Goal: Information Seeking & Learning: Learn about a topic

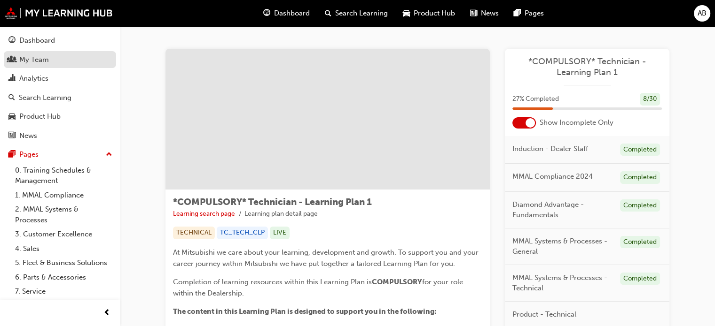
click at [42, 56] on div "My Team" at bounding box center [34, 59] width 30 height 11
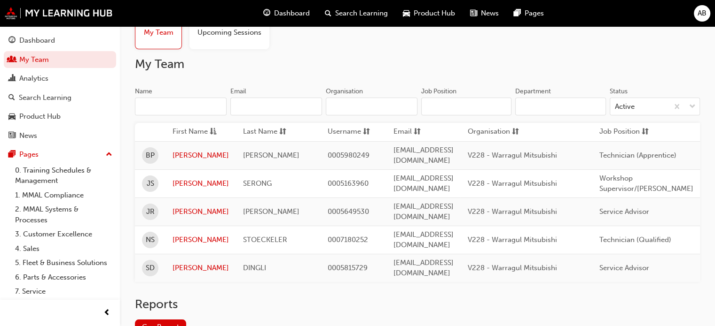
scroll to position [85, 0]
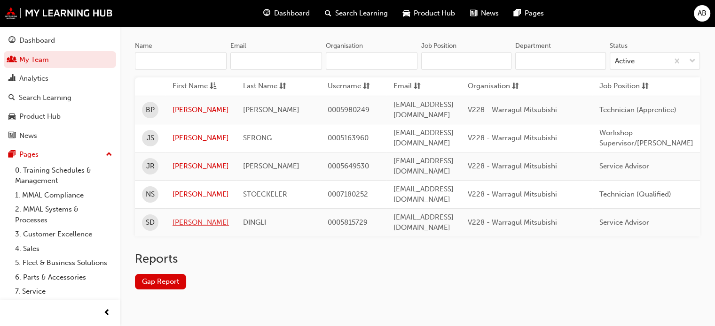
click at [204, 217] on link "[PERSON_NAME]" at bounding box center [200, 222] width 56 height 11
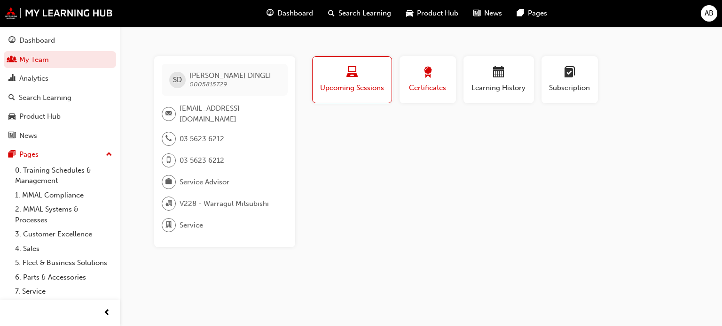
click at [445, 97] on button "Certificates" at bounding box center [427, 79] width 56 height 47
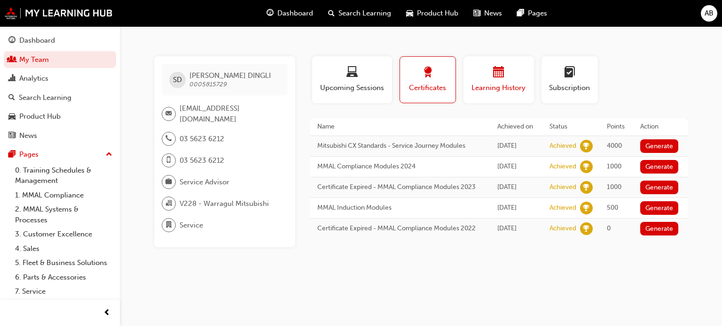
click at [505, 84] on span "Learning History" at bounding box center [498, 88] width 56 height 11
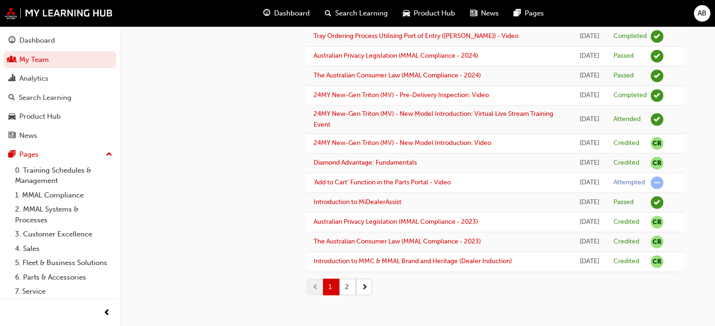
scroll to position [1124, 0]
click at [284, 14] on span "Dashboard" at bounding box center [292, 13] width 36 height 11
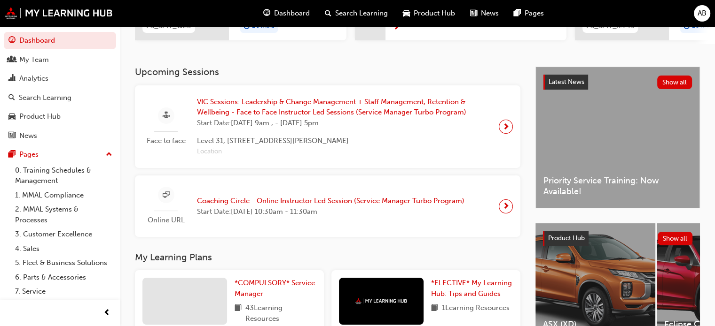
scroll to position [235, 0]
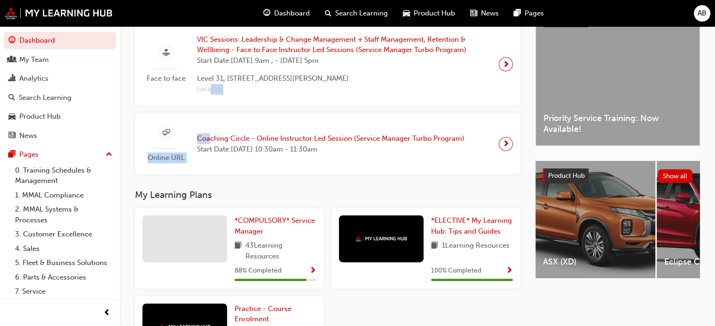
drag, startPoint x: 292, startPoint y: 63, endPoint x: 210, endPoint y: 109, distance: 94.0
click at [210, 109] on div "Face to face VIC Sessions: Leadership & Change Management + Staff Management, R…" at bounding box center [327, 99] width 385 height 152
click at [141, 111] on div "Face to face VIC Sessions: Leadership & Change Management + Staff Management, R…" at bounding box center [327, 99] width 385 height 152
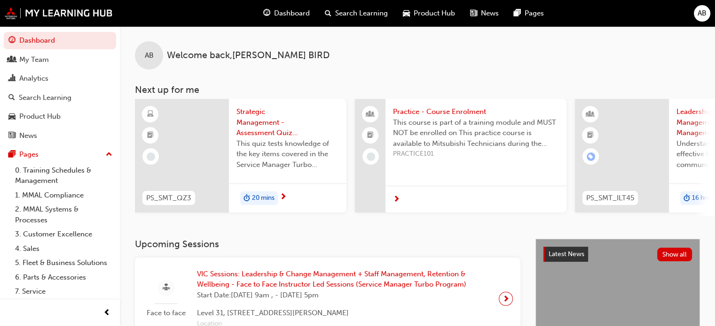
scroll to position [47, 0]
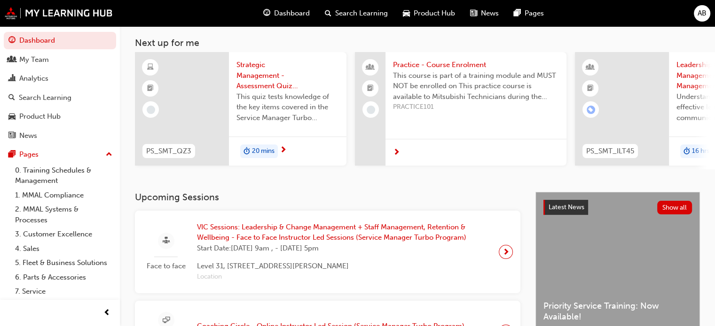
click at [257, 77] on span "Strategic Management - Assessment Quiz (Service Manager Turbo Program)" at bounding box center [287, 76] width 102 height 32
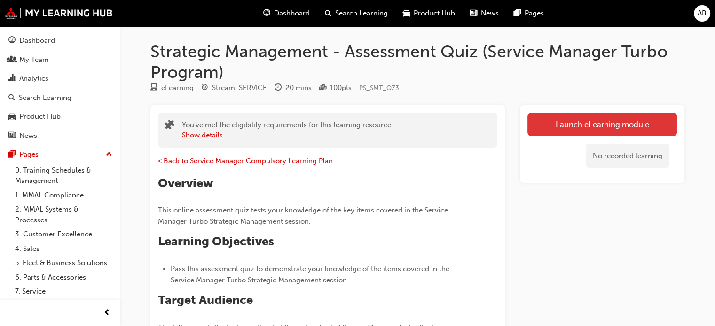
click at [582, 122] on link "Launch eLearning module" at bounding box center [601, 124] width 149 height 23
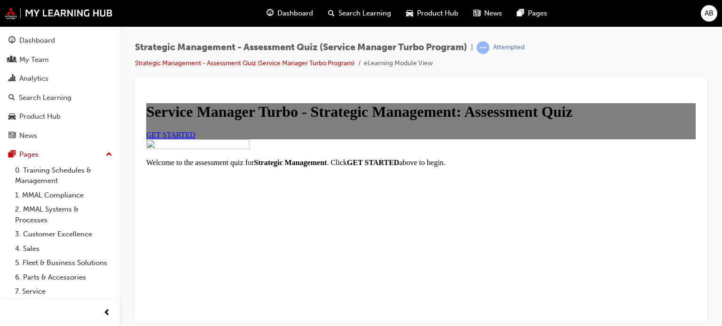
scroll to position [131, 0]
click at [195, 138] on span "GET STARTED" at bounding box center [170, 135] width 49 height 8
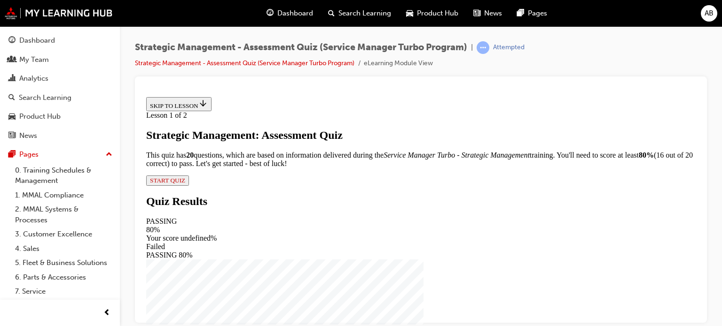
scroll to position [107, 0]
click at [185, 184] on span "START QUIZ" at bounding box center [167, 180] width 35 height 7
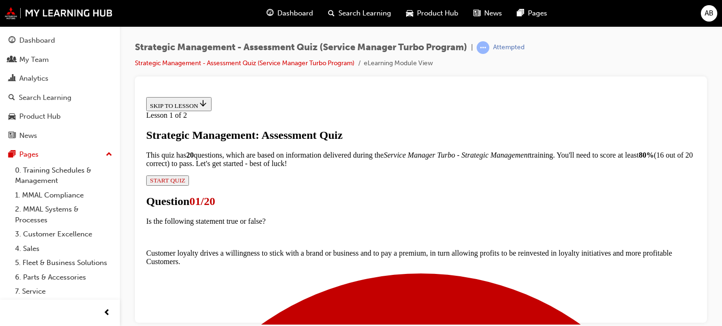
scroll to position [94, 0]
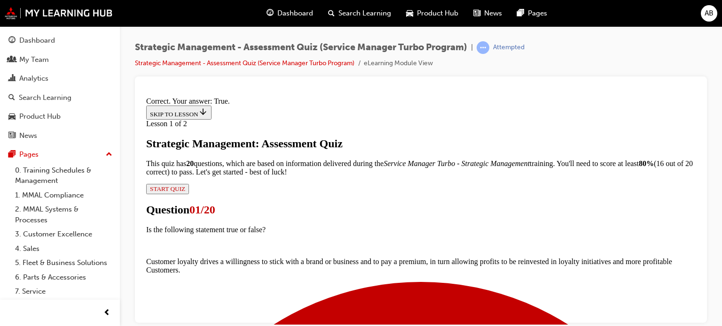
scroll to position [232, 0]
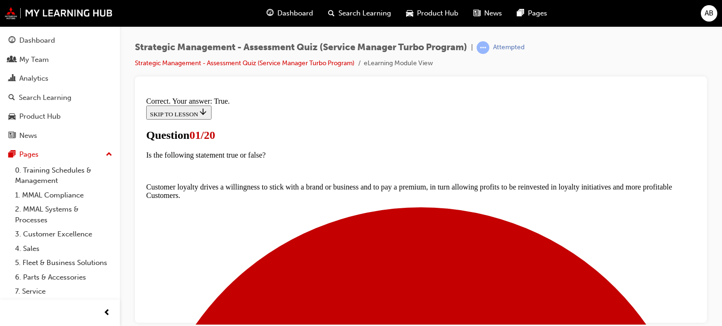
scroll to position [94, 0]
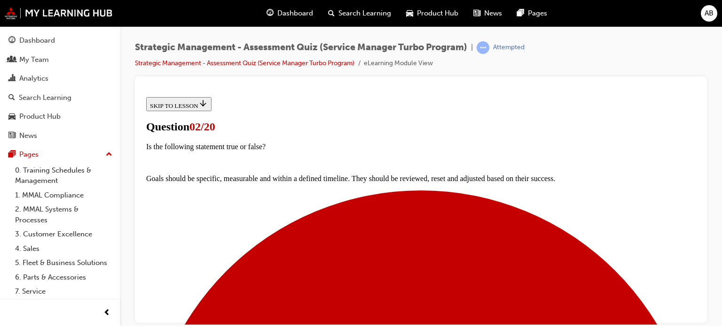
scroll to position [94, 0]
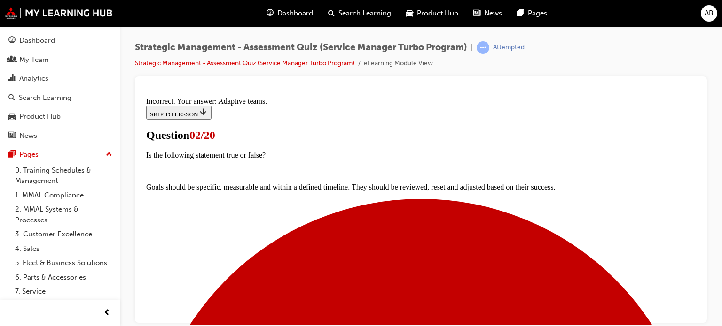
scroll to position [291, 0]
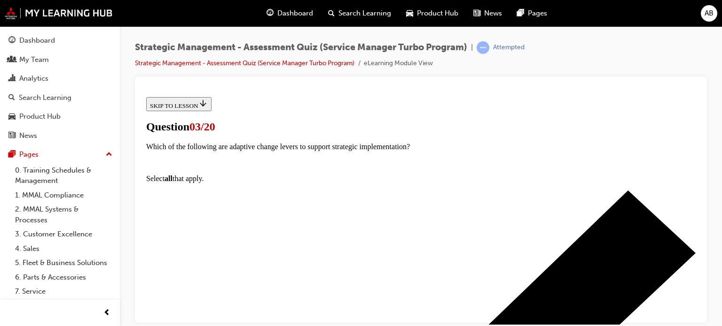
scroll to position [141, 0]
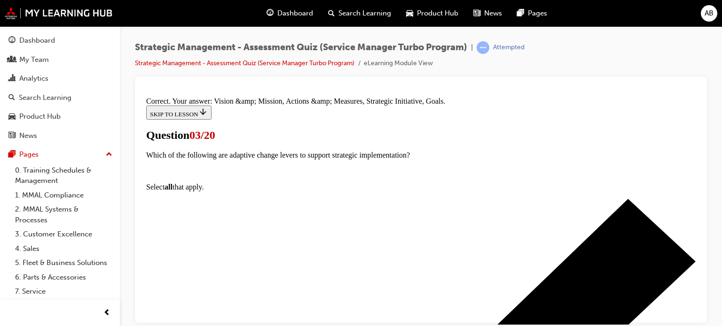
scroll to position [275, 0]
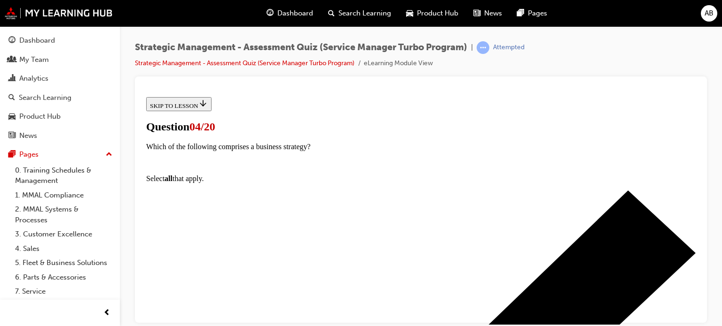
scroll to position [141, 0]
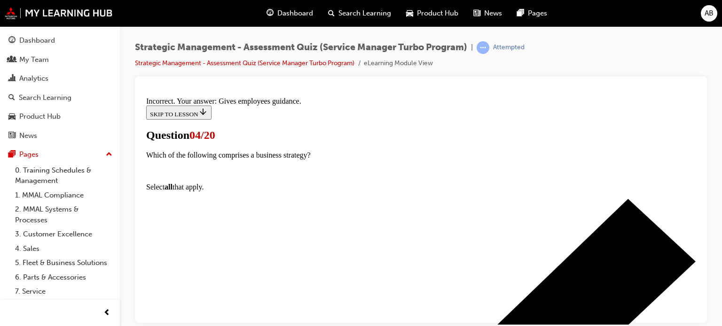
scroll to position [275, 0]
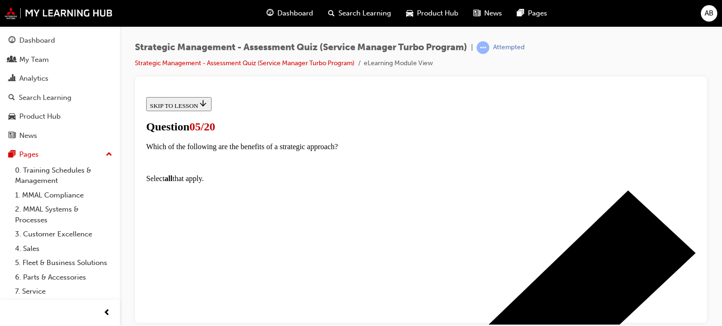
scroll to position [94, 0]
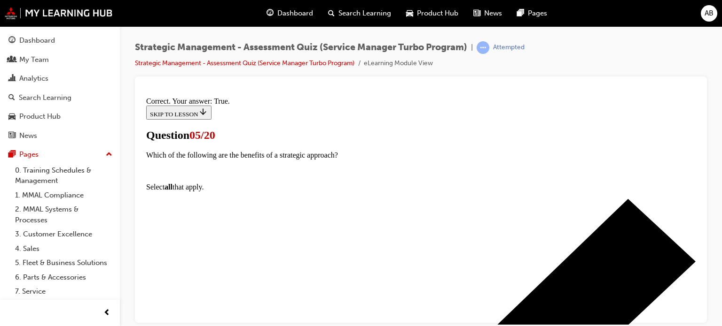
scroll to position [232, 0]
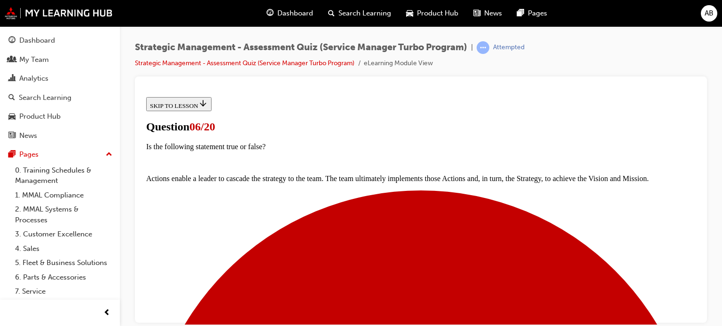
scroll to position [94, 0]
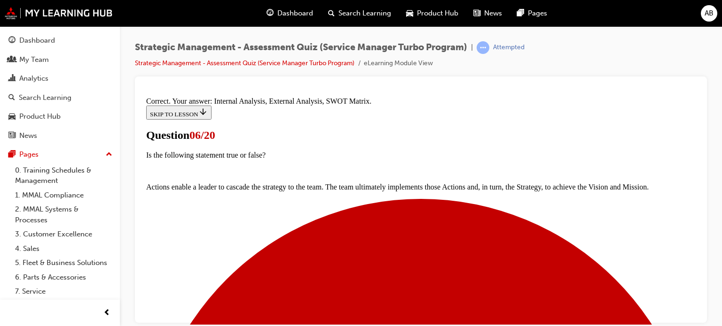
scroll to position [275, 0]
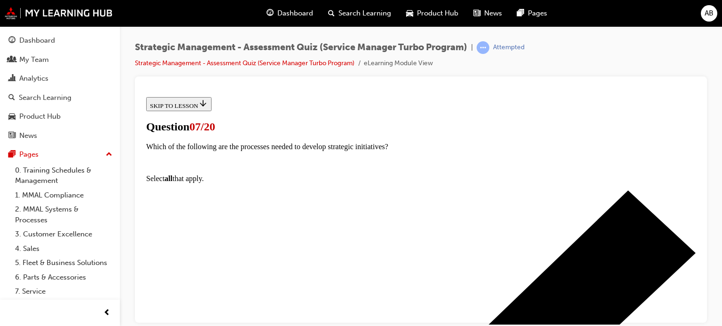
scroll to position [141, 0]
drag, startPoint x: 269, startPoint y: 177, endPoint x: 287, endPoint y: 181, distance: 18.2
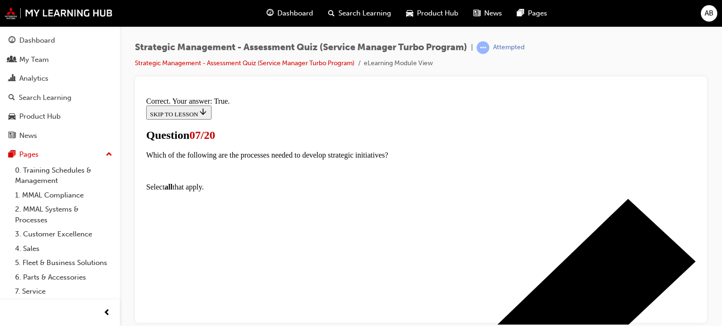
scroll to position [216, 0]
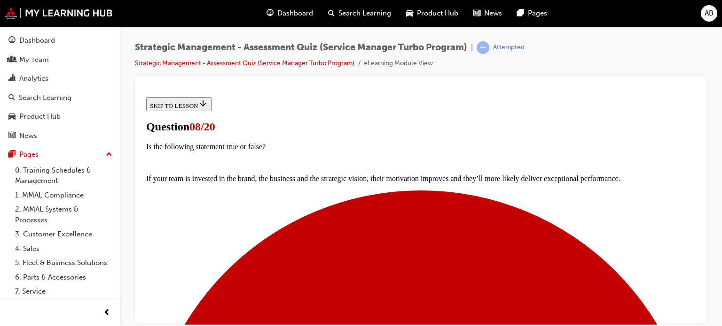
scroll to position [94, 0]
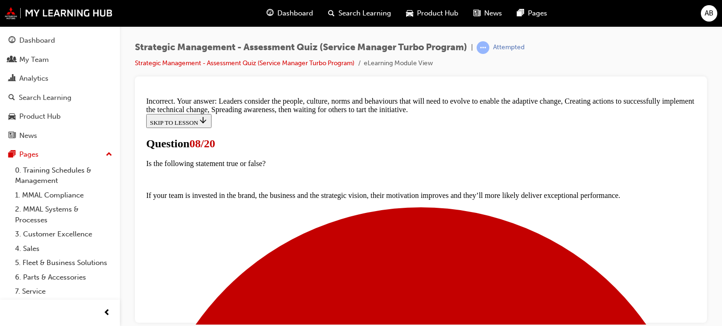
scroll to position [284, 0]
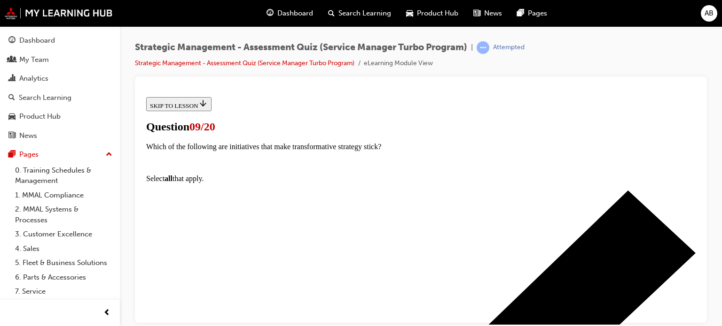
scroll to position [141, 0]
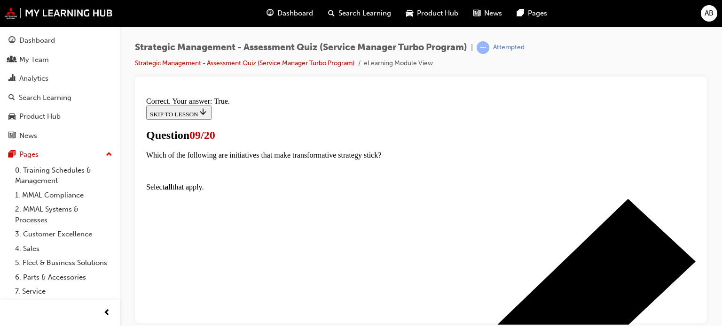
scroll to position [216, 0]
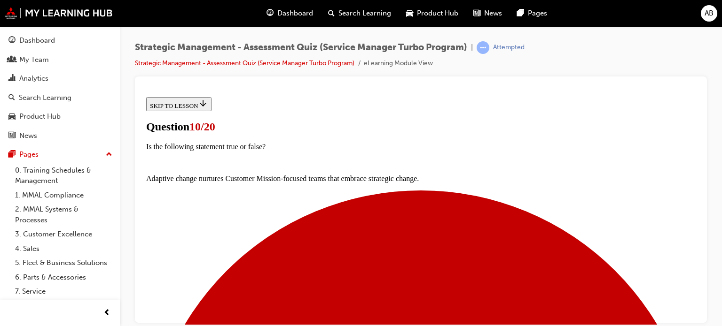
scroll to position [141, 0]
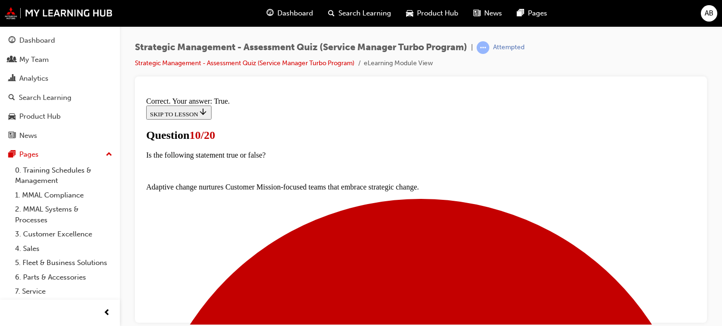
scroll to position [216, 0]
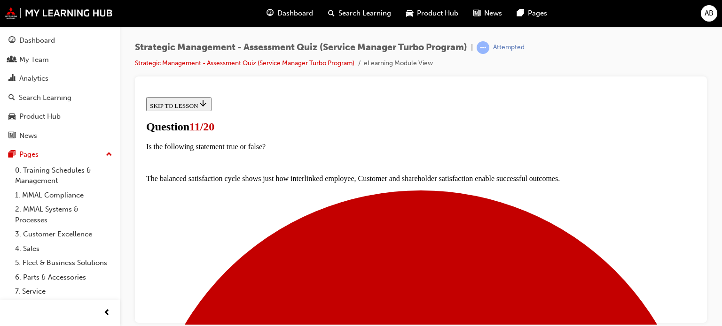
scroll to position [47, 0]
drag, startPoint x: 505, startPoint y: 182, endPoint x: 546, endPoint y: 197, distance: 44.0
copy p "Balanced Satisfaction cycle?"
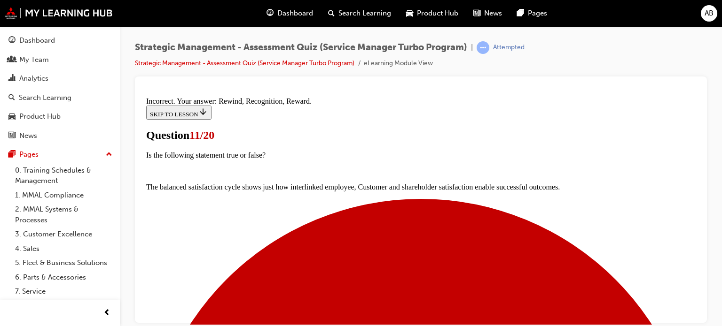
scroll to position [291, 0]
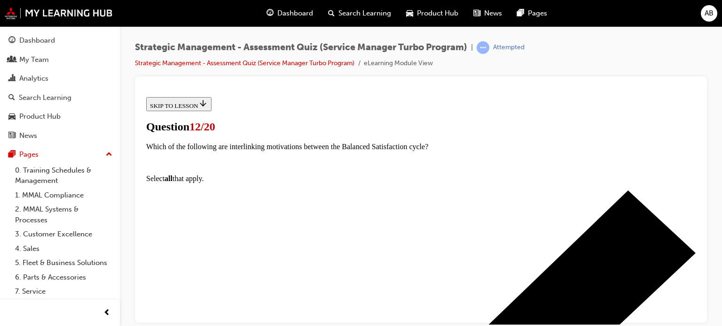
scroll to position [94, 0]
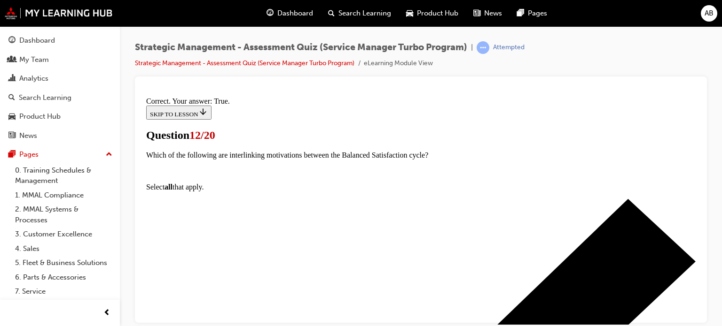
scroll to position [216, 0]
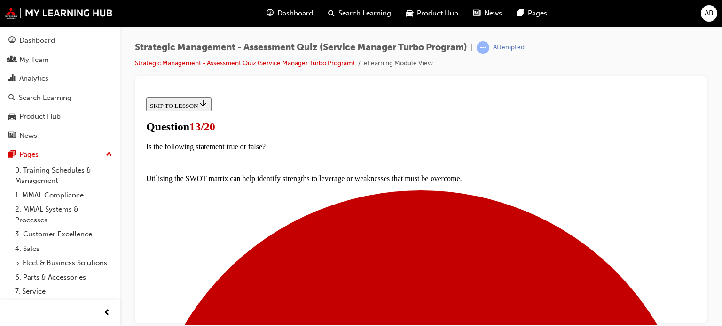
scroll to position [188, 0]
drag, startPoint x: 272, startPoint y: 147, endPoint x: 274, endPoint y: 162, distance: 15.1
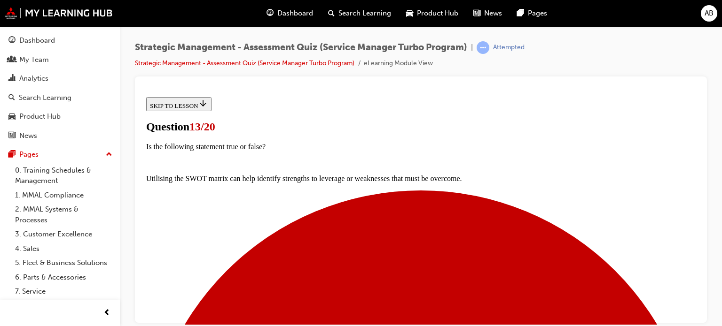
drag, startPoint x: 431, startPoint y: 289, endPoint x: 430, endPoint y: 284, distance: 5.2
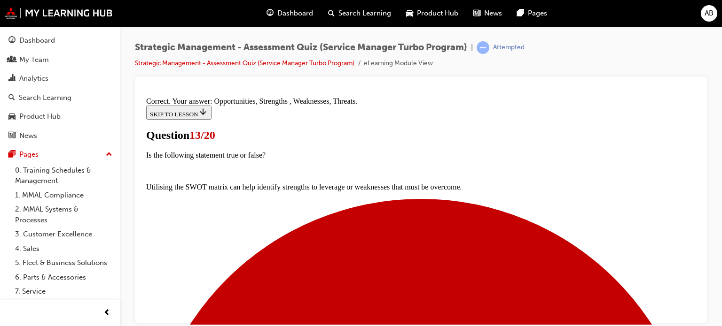
scroll to position [275, 0]
drag, startPoint x: 415, startPoint y: 287, endPoint x: 412, endPoint y: 247, distance: 40.6
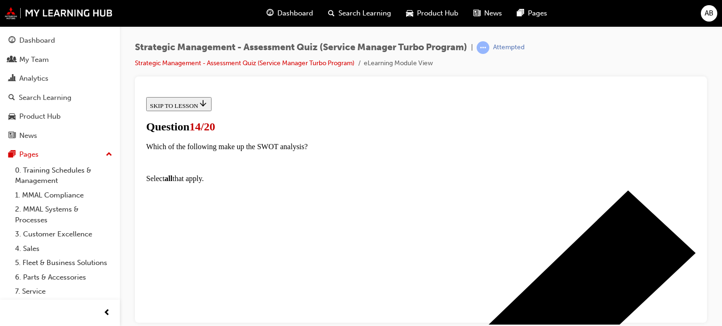
scroll to position [188, 0]
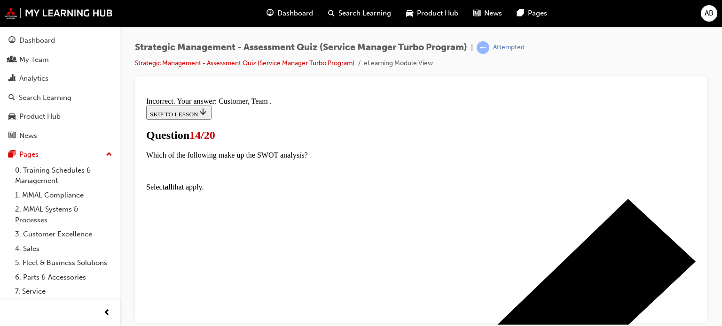
scroll to position [243, 0]
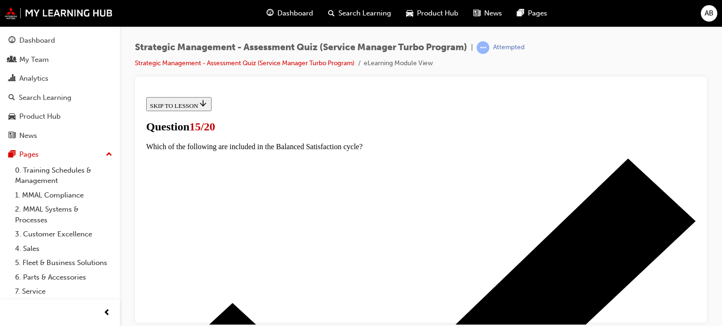
scroll to position [94, 0]
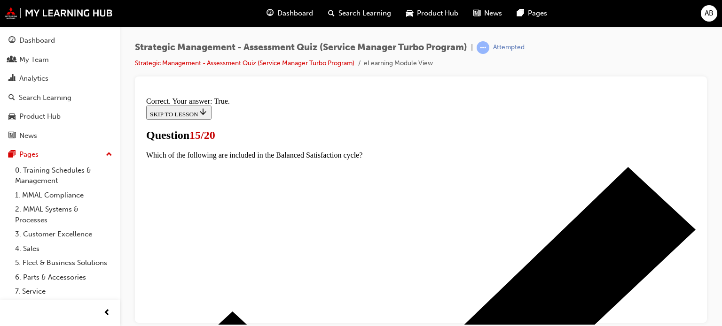
scroll to position [248, 0]
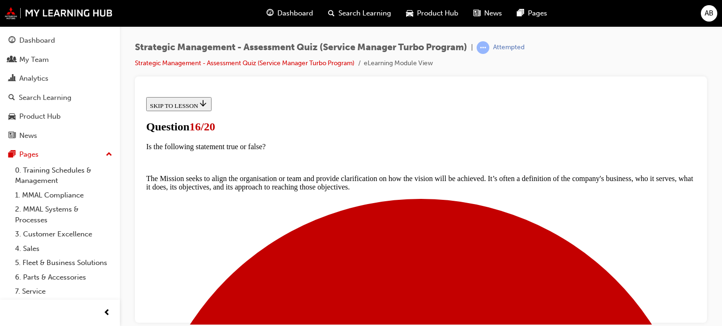
scroll to position [141, 0]
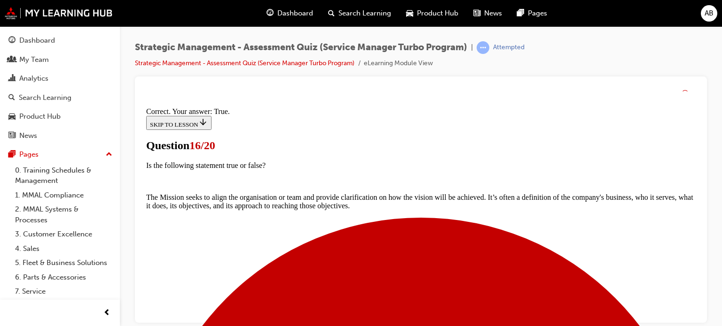
scroll to position [216, 0]
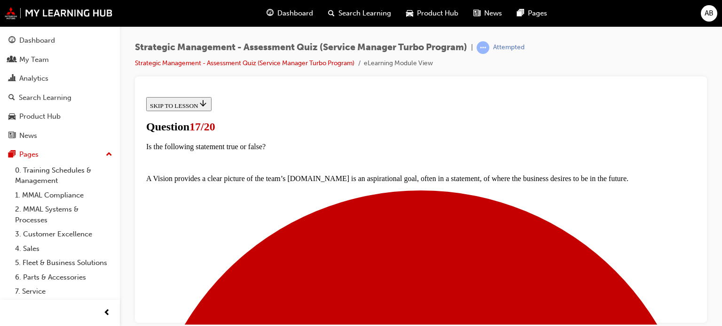
scroll to position [94, 0]
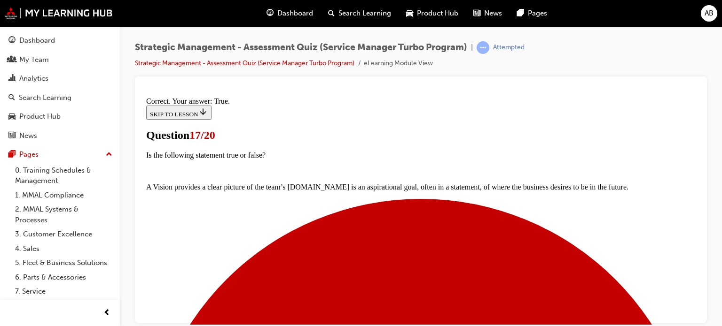
scroll to position [216, 0]
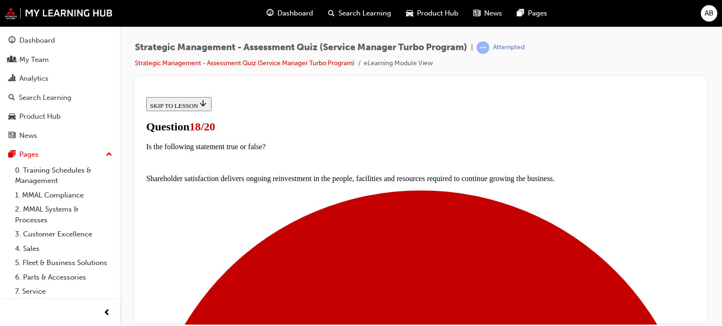
scroll to position [141, 0]
drag, startPoint x: 393, startPoint y: 297, endPoint x: 397, endPoint y: 292, distance: 6.4
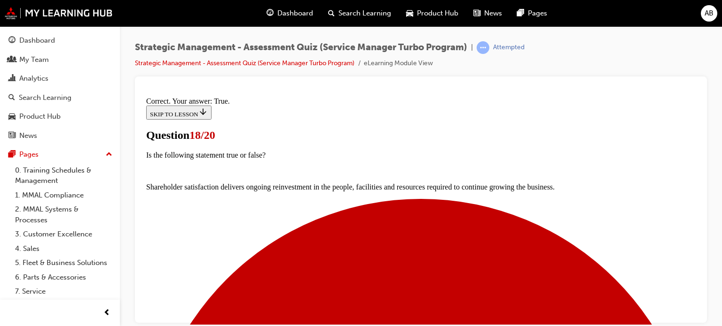
scroll to position [232, 0]
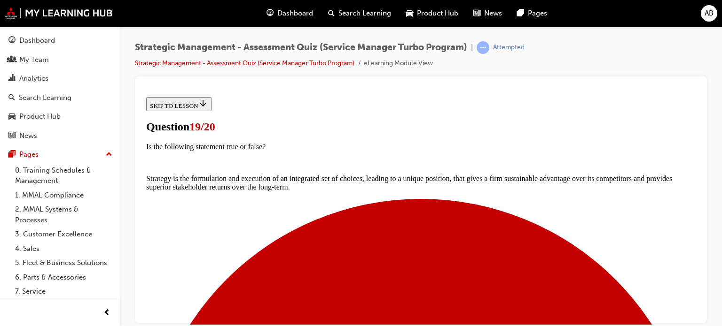
scroll to position [94, 0]
drag, startPoint x: 271, startPoint y: 280, endPoint x: 301, endPoint y: 262, distance: 35.9
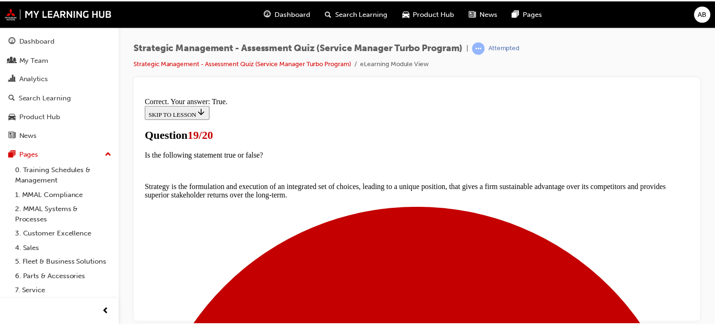
scroll to position [232, 0]
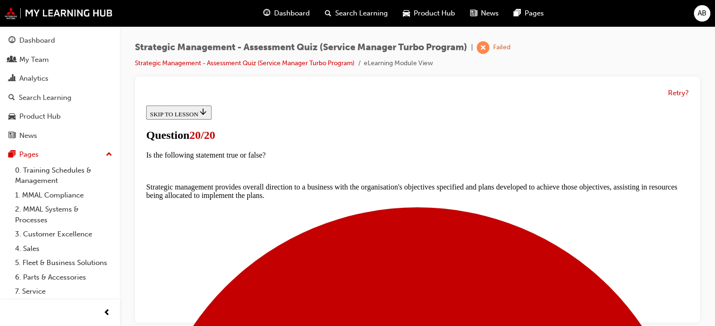
scroll to position [259, 0]
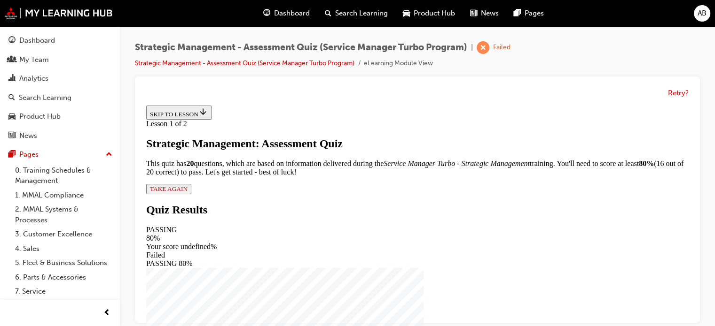
scroll to position [107, 0]
click at [187, 193] on span "TAKE AGAIN" at bounding box center [169, 189] width 38 height 7
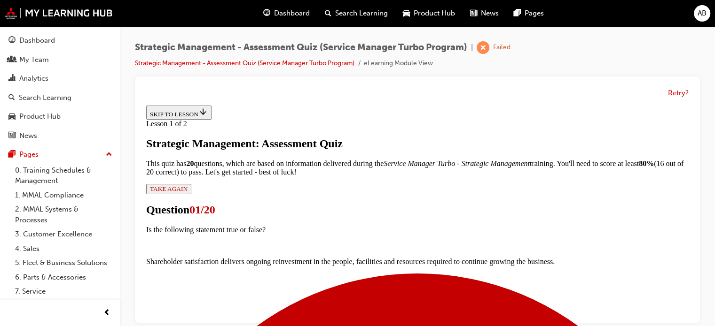
scroll to position [94, 0]
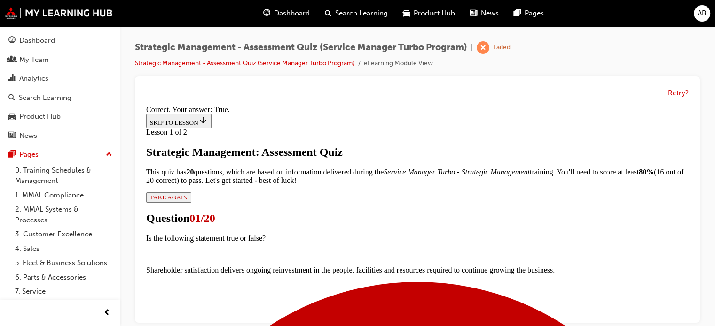
scroll to position [216, 0]
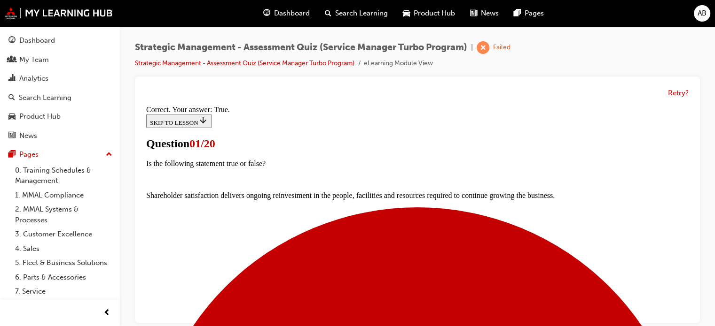
scroll to position [94, 0]
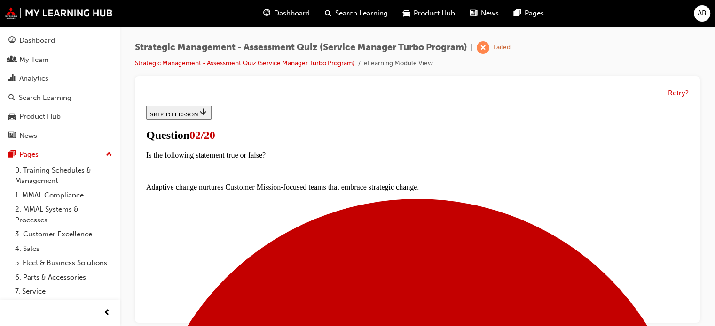
scroll to position [188, 0]
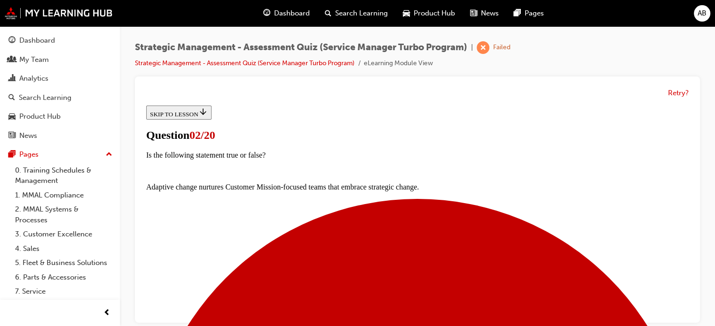
drag, startPoint x: 415, startPoint y: 301, endPoint x: 410, endPoint y: 290, distance: 12.2
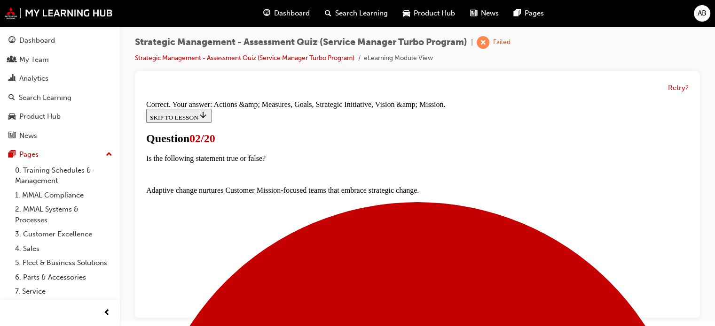
scroll to position [7, 0]
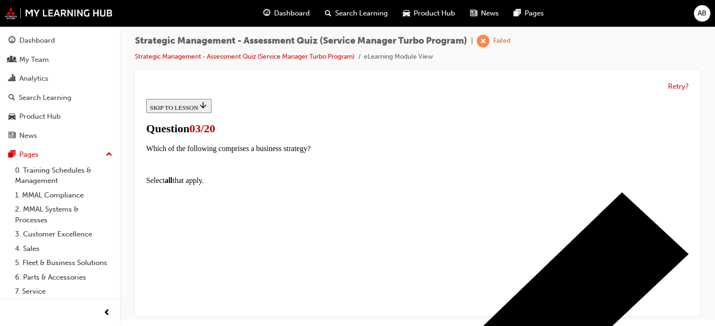
scroll to position [141, 0]
drag, startPoint x: 264, startPoint y: 204, endPoint x: 268, endPoint y: 223, distance: 19.3
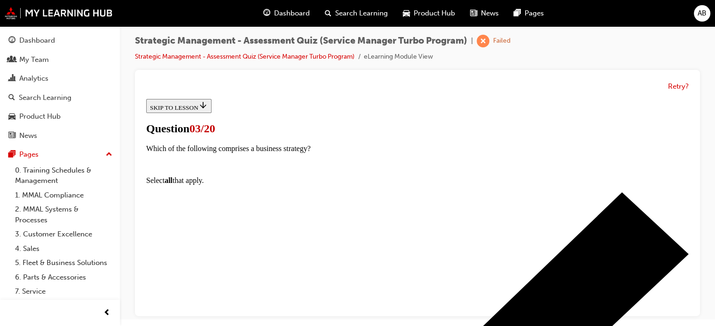
drag, startPoint x: 272, startPoint y: 275, endPoint x: 321, endPoint y: 240, distance: 61.0
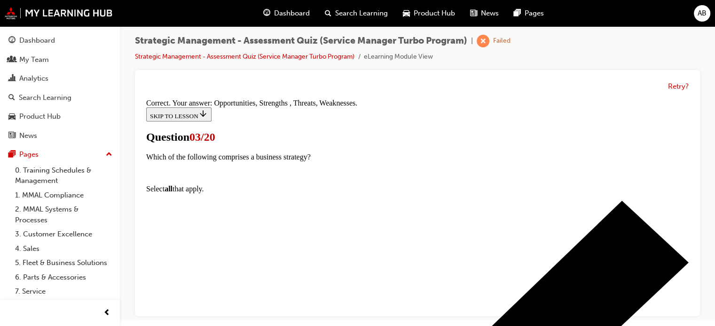
scroll to position [275, 0]
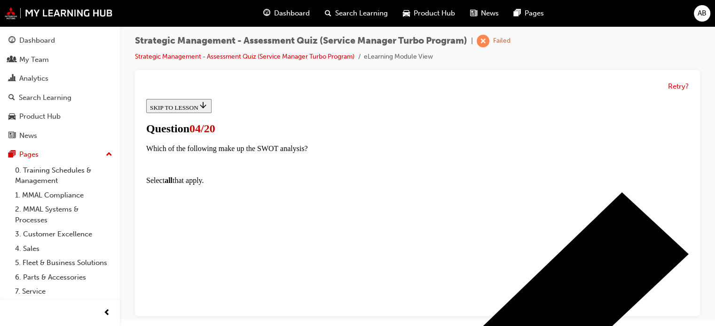
scroll to position [94, 0]
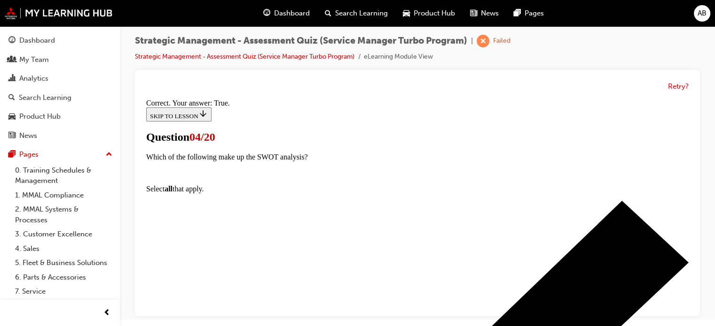
scroll to position [232, 0]
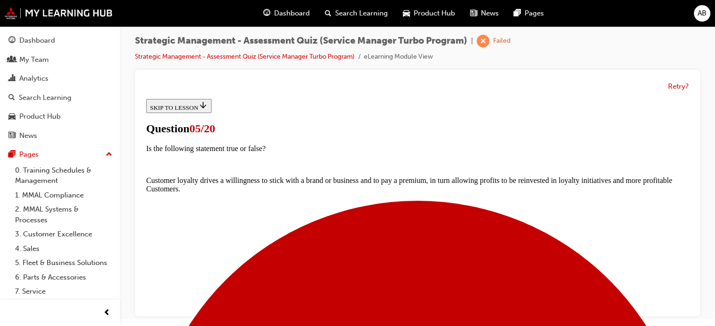
scroll to position [141, 0]
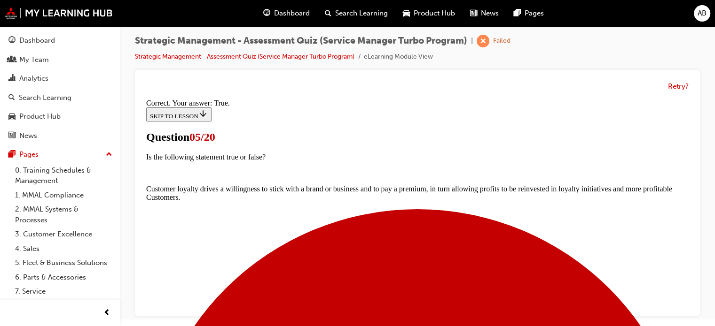
scroll to position [232, 0]
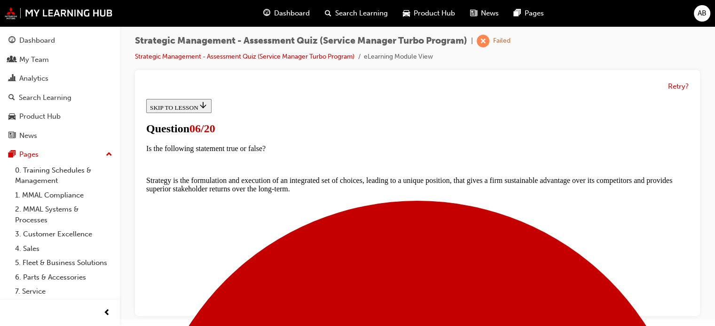
scroll to position [141, 0]
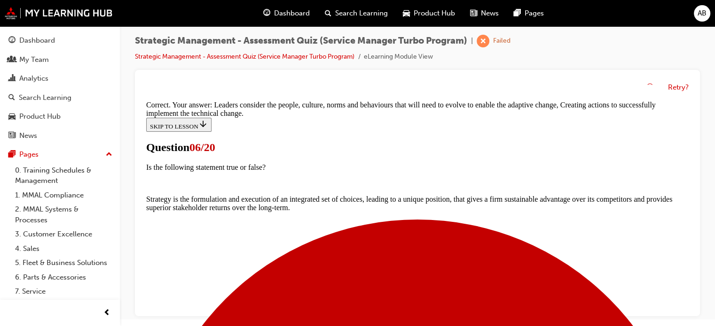
scroll to position [284, 0]
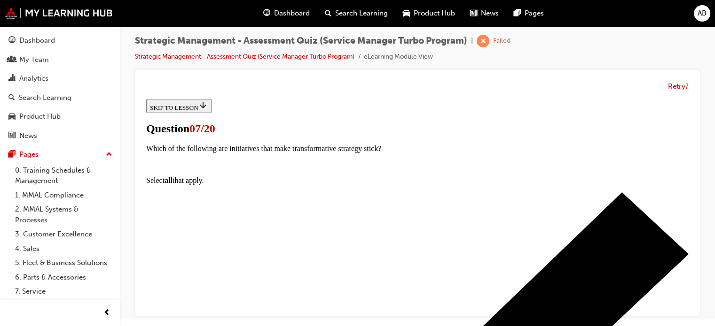
scroll to position [94, 0]
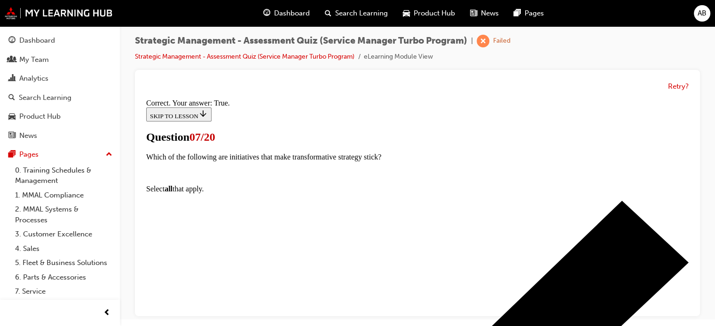
scroll to position [216, 0]
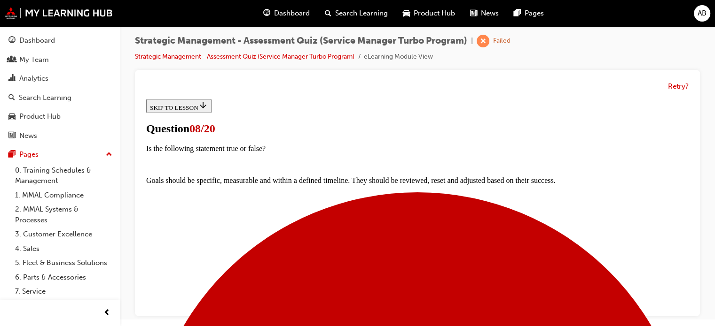
scroll to position [94, 0]
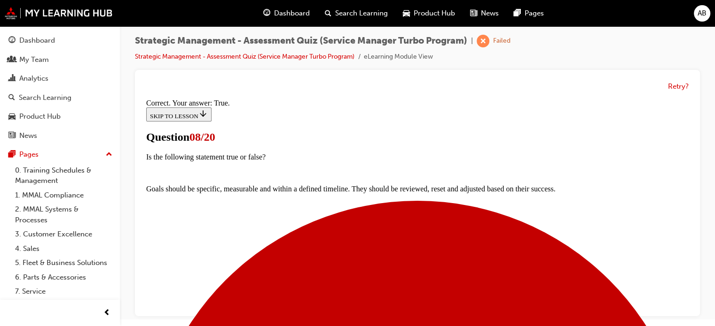
scroll to position [248, 0]
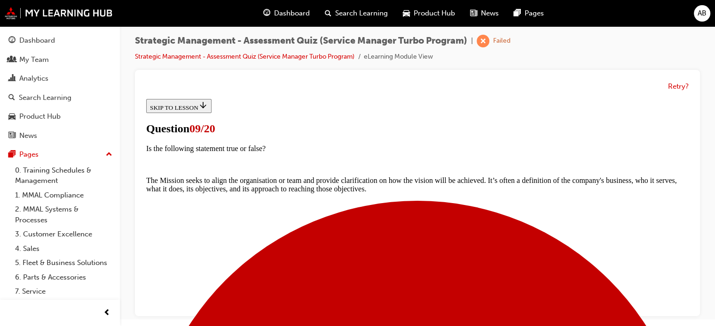
scroll to position [94, 0]
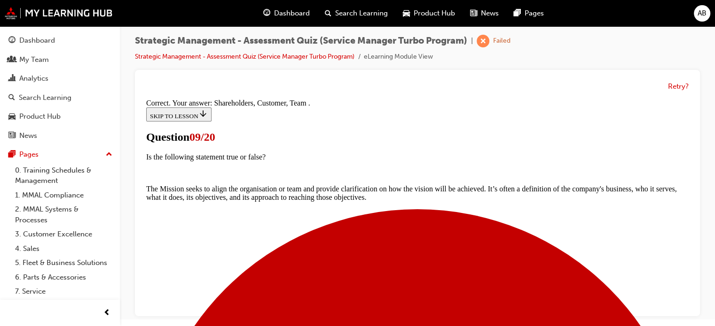
scroll to position [243, 0]
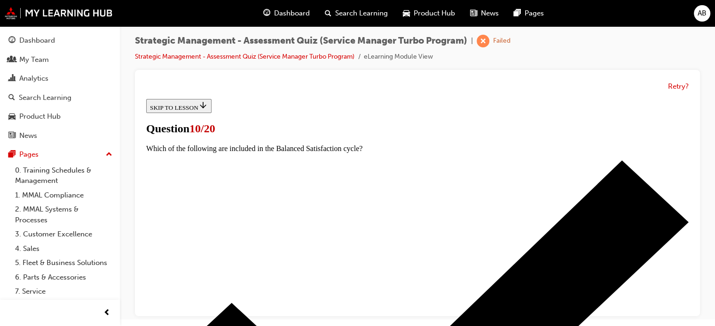
scroll to position [94, 0]
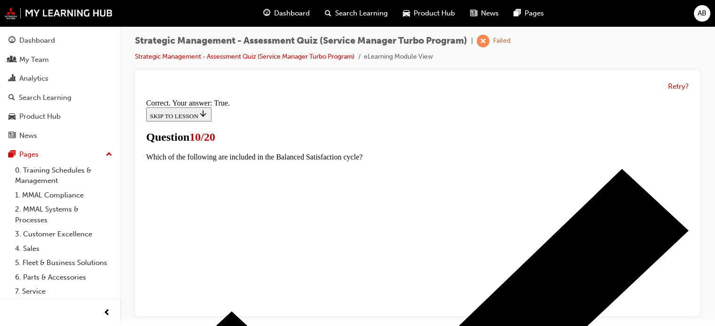
scroll to position [216, 0]
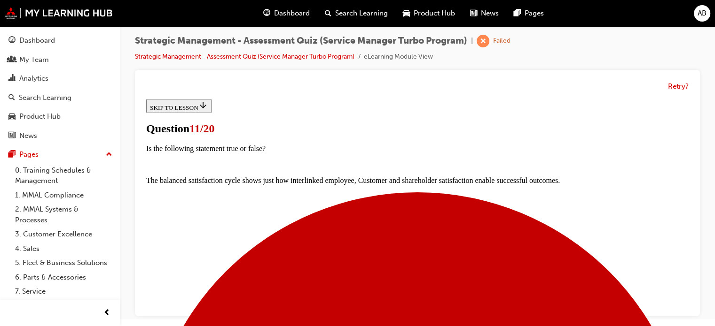
scroll to position [141, 0]
drag, startPoint x: 271, startPoint y: 277, endPoint x: 311, endPoint y: 254, distance: 47.1
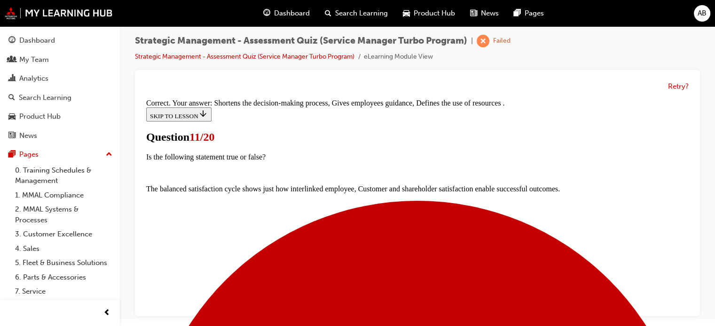
scroll to position [275, 0]
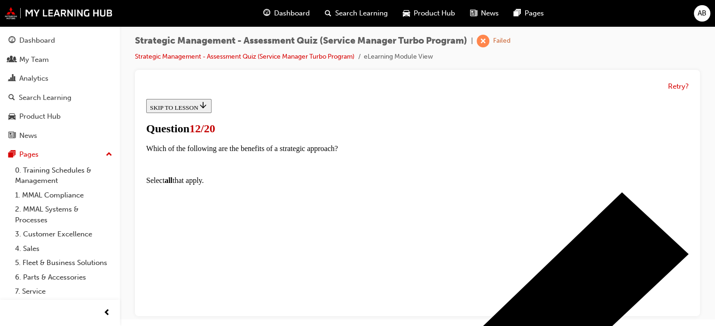
scroll to position [141, 0]
drag, startPoint x: 270, startPoint y: 292, endPoint x: 334, endPoint y: 260, distance: 72.1
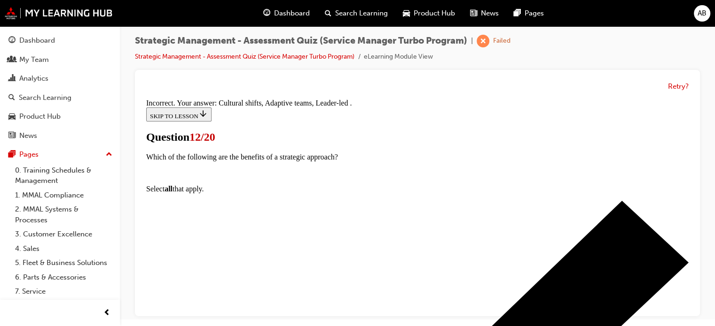
scroll to position [291, 0]
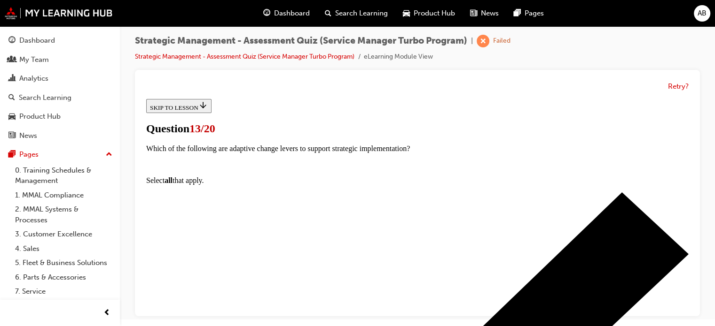
scroll to position [94, 0]
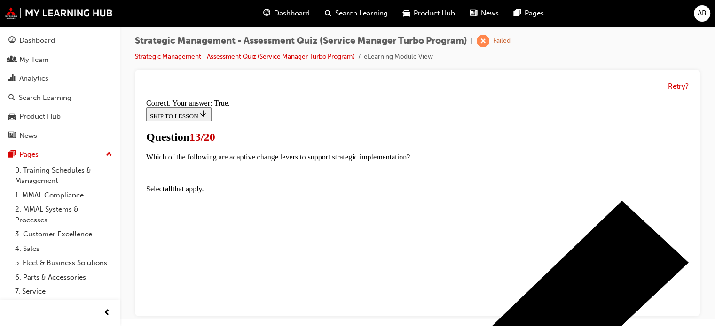
scroll to position [216, 0]
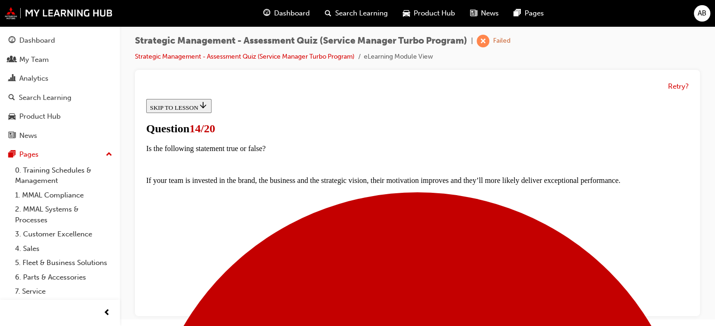
scroll to position [94, 0]
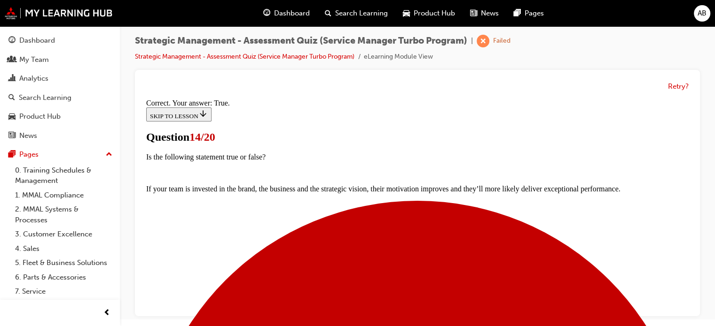
scroll to position [232, 0]
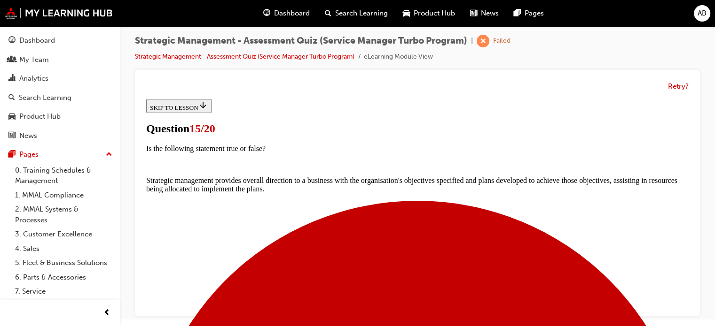
scroll to position [202, 0]
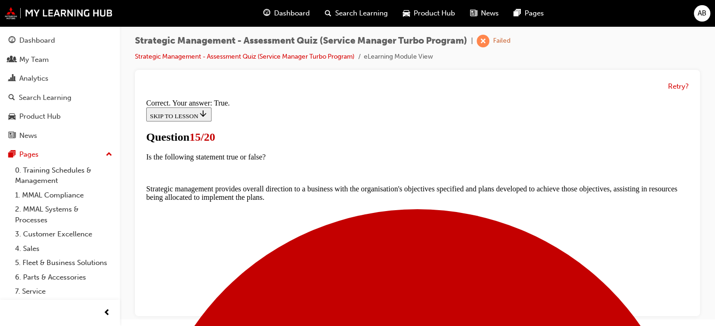
scroll to position [232, 0]
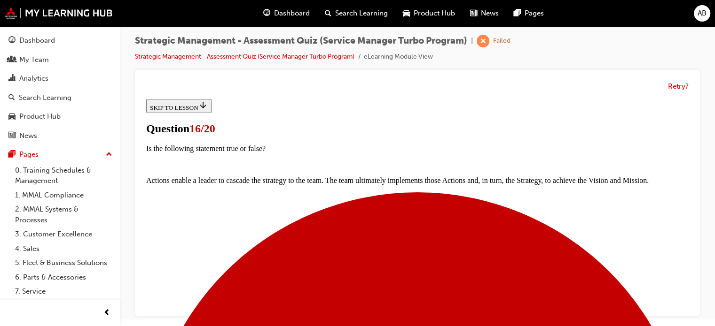
scroll to position [94, 0]
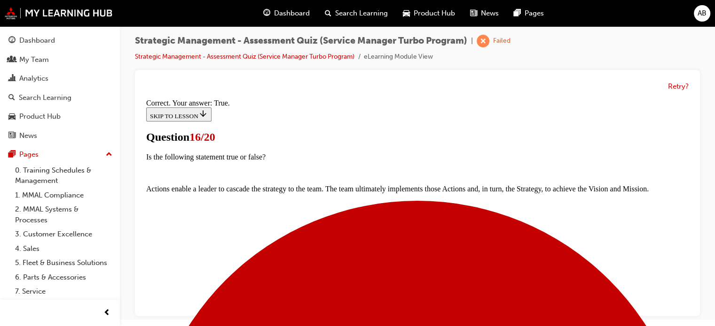
scroll to position [216, 0]
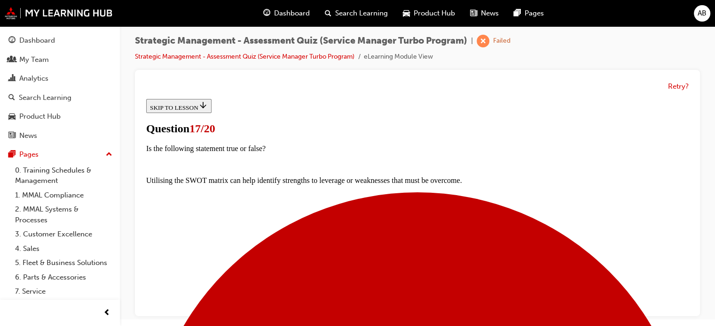
scroll to position [188, 0]
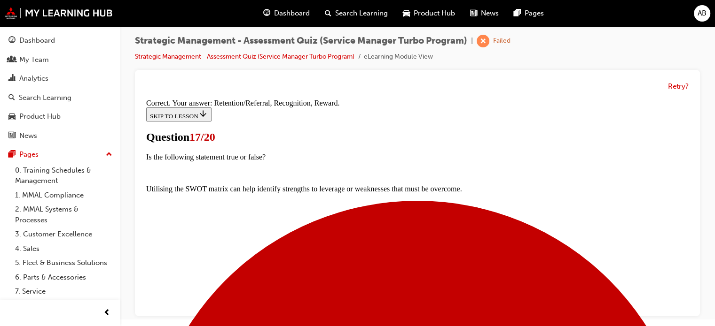
scroll to position [291, 0]
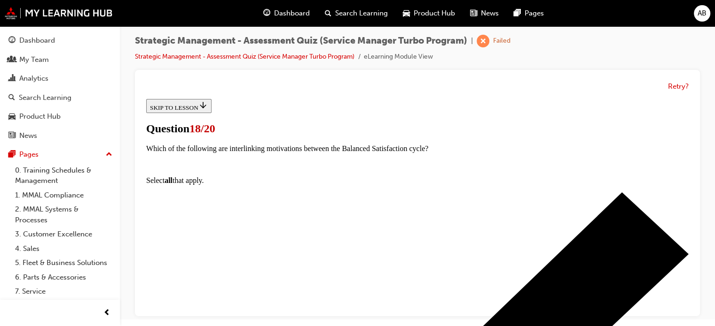
scroll to position [141, 0]
drag, startPoint x: 269, startPoint y: 163, endPoint x: 272, endPoint y: 194, distance: 31.1
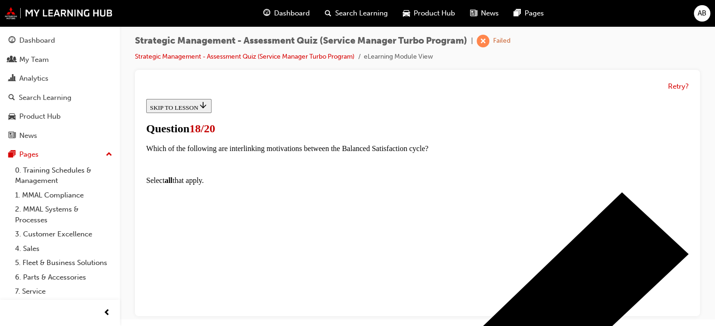
drag, startPoint x: 272, startPoint y: 281, endPoint x: 303, endPoint y: 272, distance: 32.1
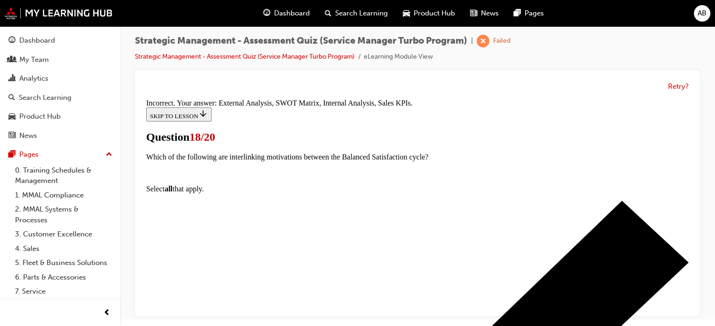
scroll to position [275, 0]
drag, startPoint x: 431, startPoint y: 293, endPoint x: 428, endPoint y: 270, distance: 23.1
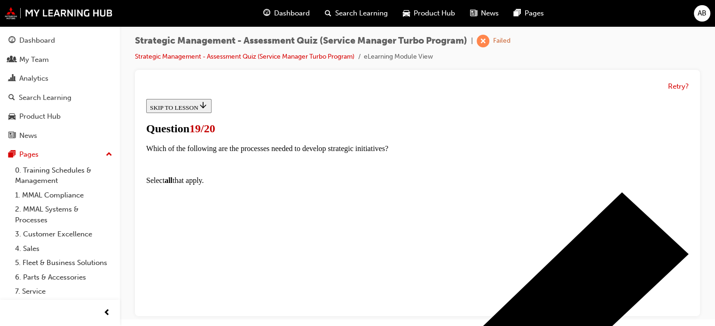
scroll to position [94, 0]
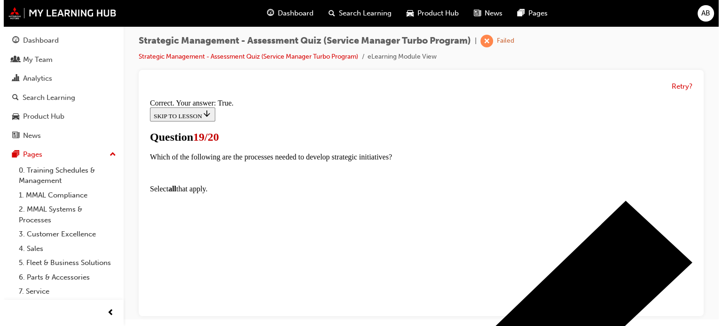
scroll to position [0, 0]
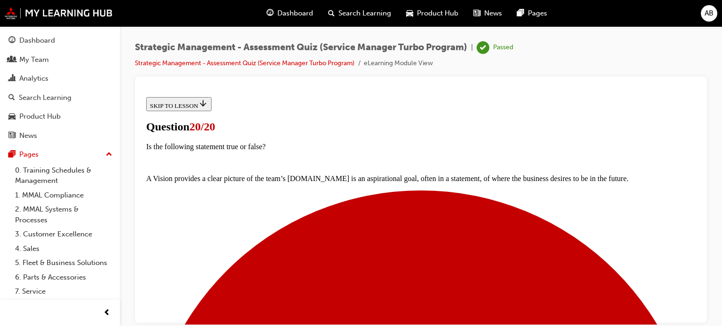
scroll to position [248, 0]
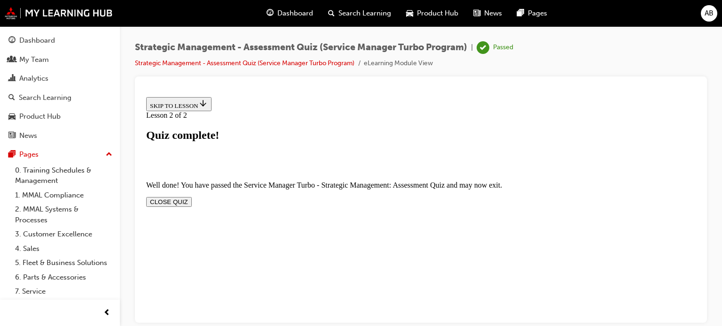
click at [192, 197] on button "CLOSE QUIZ" at bounding box center [169, 202] width 46 height 10
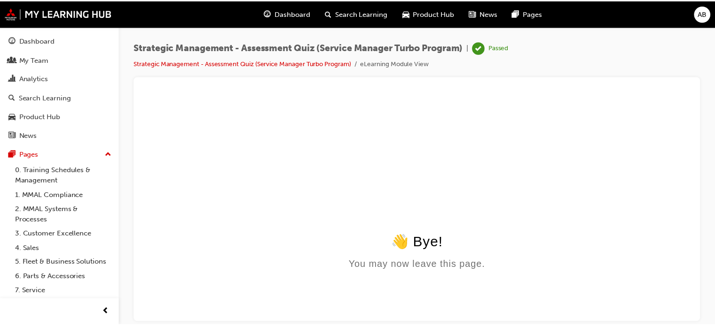
scroll to position [0, 0]
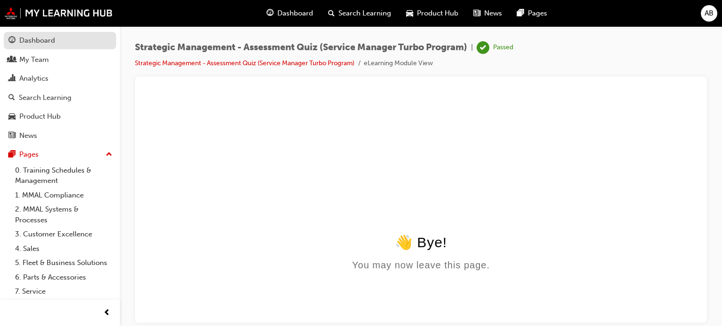
click at [75, 41] on div "Dashboard" at bounding box center [59, 41] width 103 height 12
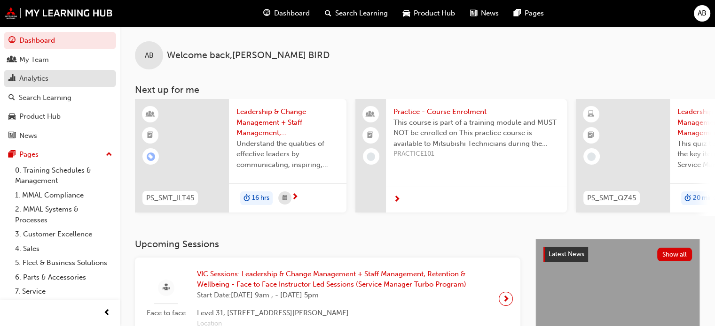
click at [43, 76] on div "Analytics" at bounding box center [33, 78] width 29 height 11
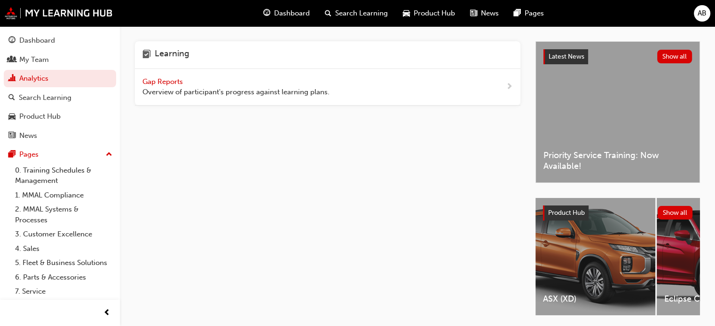
click at [156, 78] on span "Gap Reports" at bounding box center [163, 82] width 42 height 8
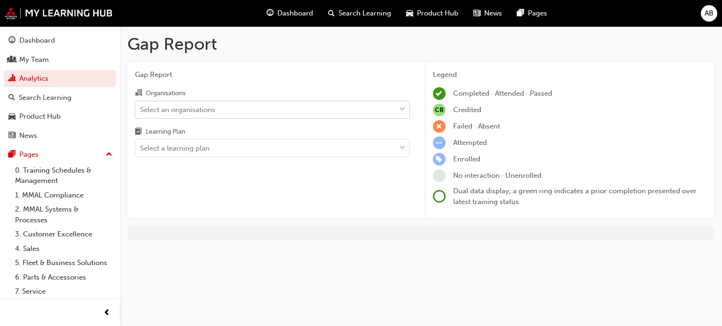
click at [227, 110] on div "Select an organisations" at bounding box center [265, 109] width 260 height 16
click at [141, 110] on input "Organisations Select an organisations" at bounding box center [140, 109] width 1 height 8
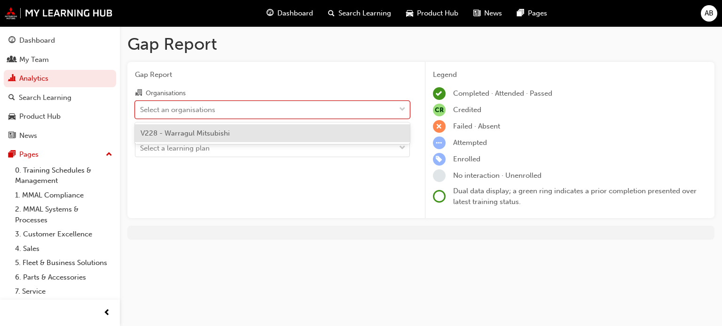
click at [201, 135] on span "V228 - Warragul Mitsubishi" at bounding box center [184, 133] width 89 height 8
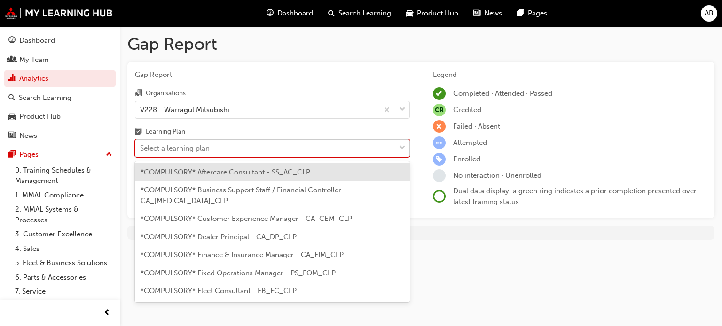
click at [216, 153] on div "Select a learning plan" at bounding box center [265, 148] width 260 height 16
click at [141, 152] on input "Learning Plan option *COMPULSORY* Aftercare Consultant - SS_AC_CLP focused, 1 o…" at bounding box center [140, 148] width 1 height 8
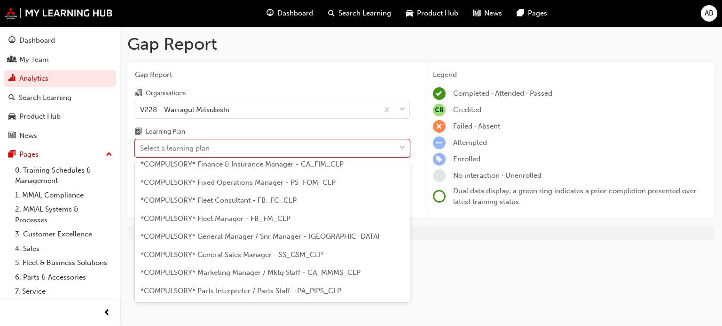
scroll to position [94, 0]
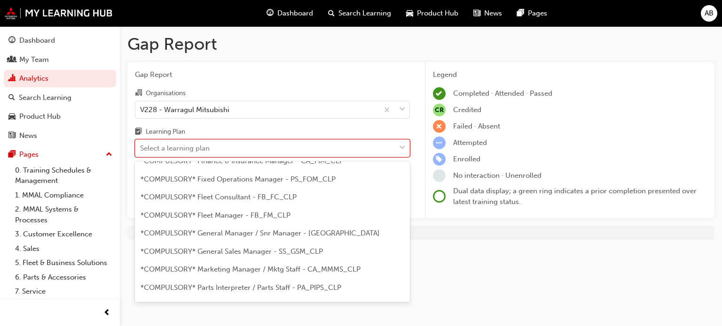
click at [231, 177] on div "*COMPULSORY* Fixed Operations Manager - PS_FOM_CLP" at bounding box center [272, 180] width 275 height 18
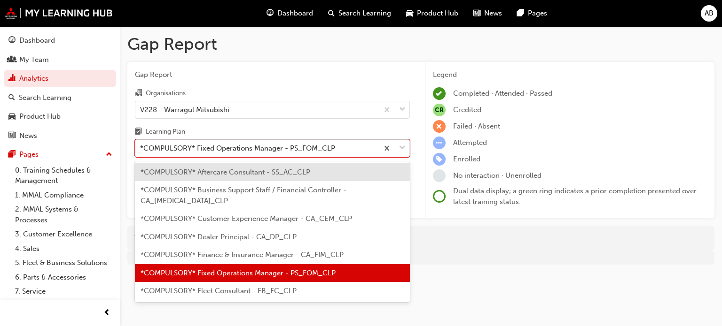
click at [246, 152] on div "*COMPULSORY* Fixed Operations Manager - PS_FOM_CLP" at bounding box center [237, 148] width 195 height 11
click at [141, 152] on input "Learning Plan option *COMPULSORY* Fixed Operations Manager - PS_FOM_CLP, select…" at bounding box center [140, 148] width 1 height 8
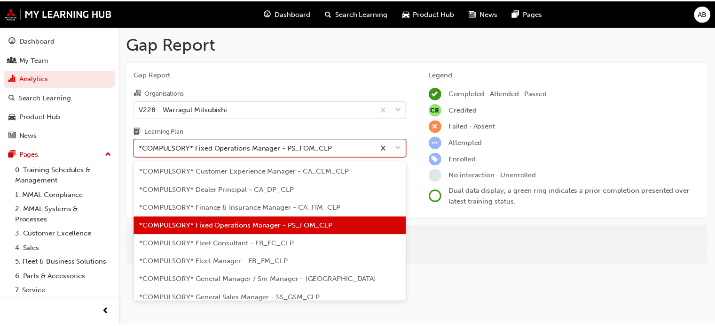
scroll to position [94, 0]
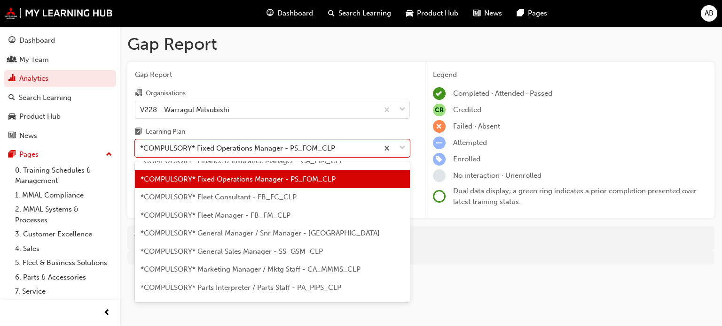
click at [287, 227] on div "*COMPULSORY* General Manager / Snr Manager - [GEOGRAPHIC_DATA]" at bounding box center [272, 234] width 275 height 18
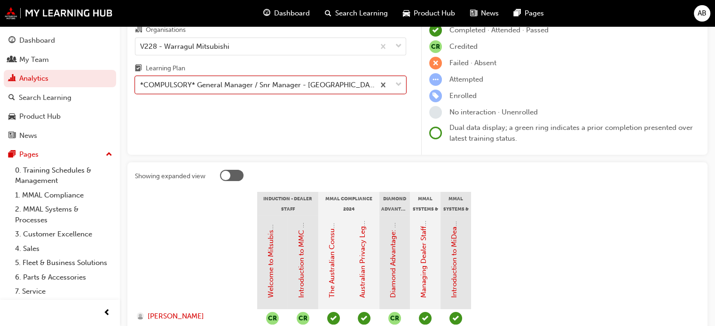
scroll to position [47, 0]
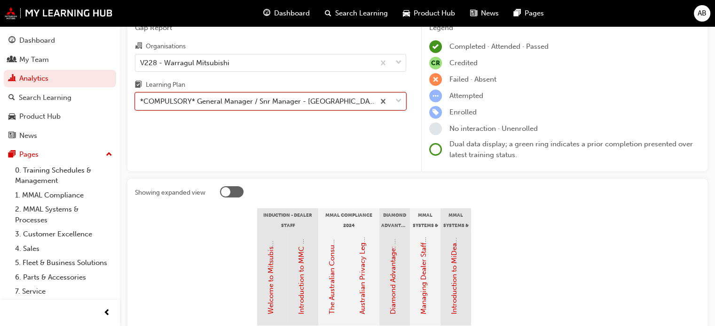
click at [287, 101] on div "*COMPULSORY* General Manager / Snr Manager - [GEOGRAPHIC_DATA]" at bounding box center [257, 101] width 235 height 11
click at [141, 101] on input "Learning Plan option *COMPULSORY* General Manager / Snr Manager - [GEOGRAPHIC_D…" at bounding box center [140, 101] width 1 height 8
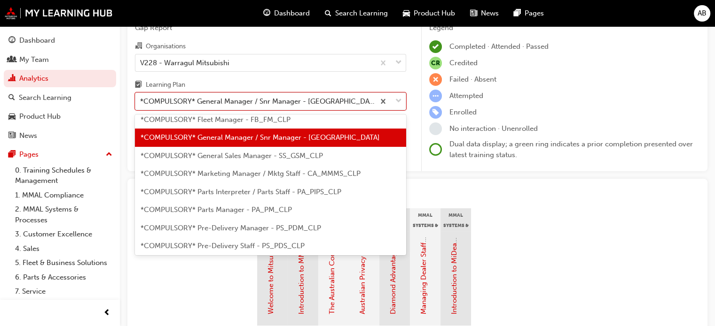
scroll to position [162, 0]
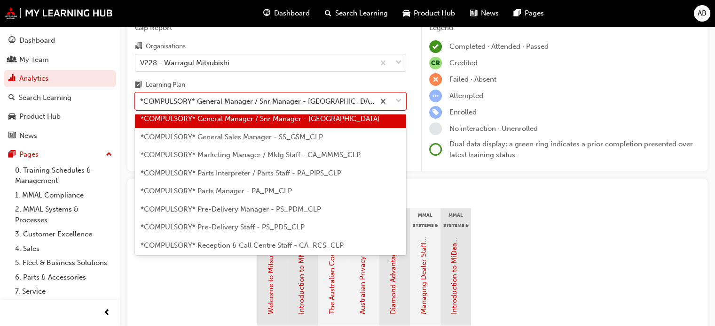
click at [275, 169] on span "*COMPULSORY* Parts Interpreter / Parts Staff - PA_PIPS_CLP" at bounding box center [240, 173] width 201 height 8
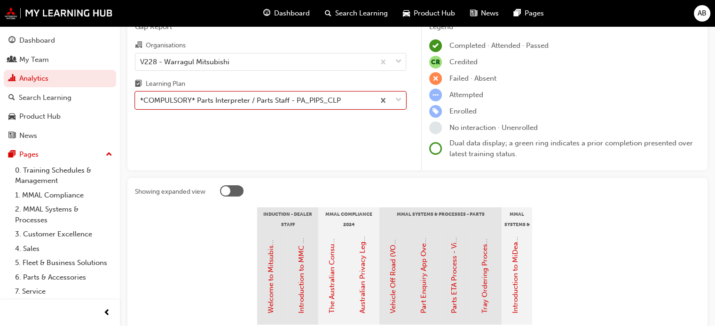
scroll to position [47, 0]
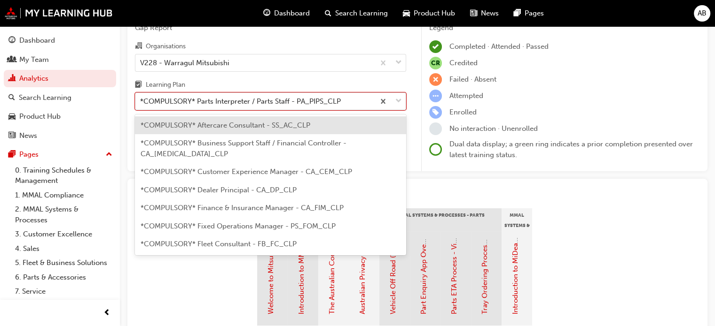
click at [399, 101] on span "down-icon" at bounding box center [398, 101] width 7 height 12
click at [141, 101] on input "Learning Plan option *COMPULSORY* Parts Interpreter / Parts Staff - PA_PIPS_CLP…" at bounding box center [140, 101] width 1 height 8
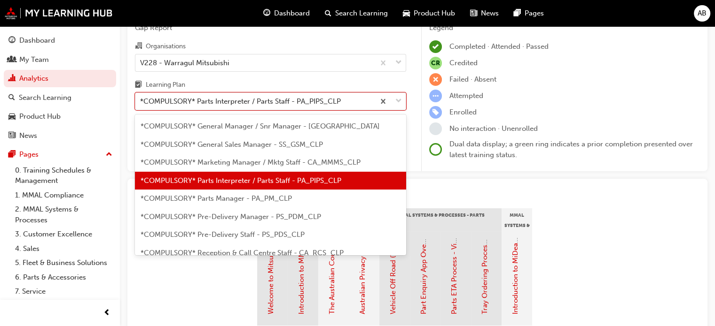
scroll to position [160, 0]
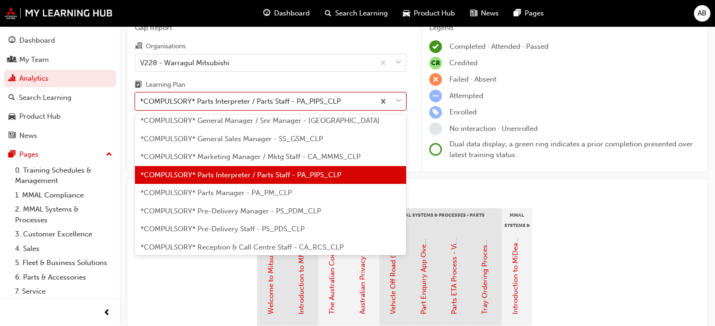
click at [237, 207] on span "*COMPULSORY* Pre-Delivery Manager - PS_PDM_CLP" at bounding box center [230, 211] width 180 height 8
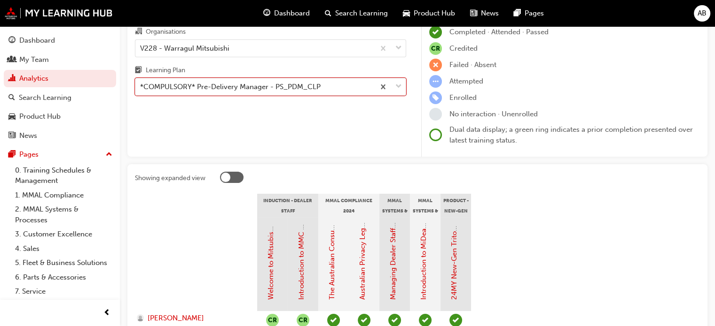
scroll to position [47, 0]
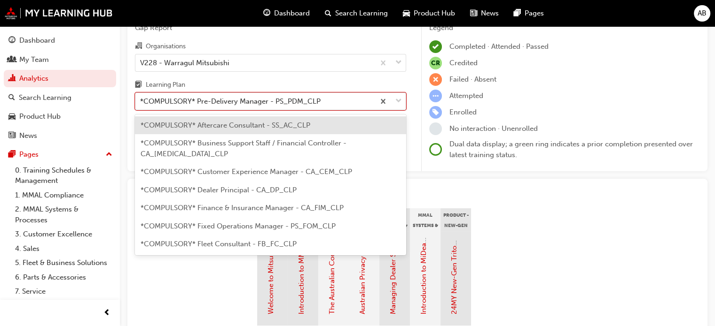
click at [394, 105] on div at bounding box center [389, 101] width 31 height 17
click at [141, 105] on input "Learning Plan option *COMPULSORY* Pre-Delivery Manager - PS_PDM_CLP, selected. …" at bounding box center [140, 101] width 1 height 8
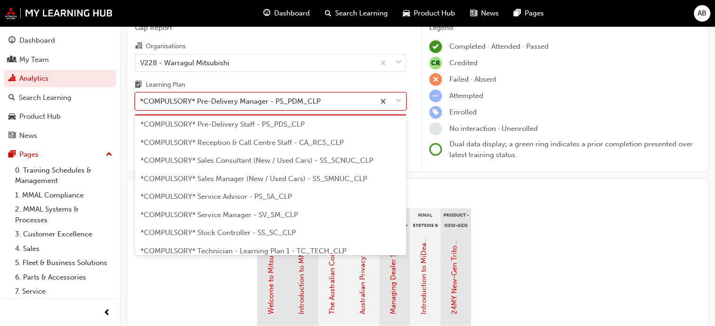
scroll to position [271, 0]
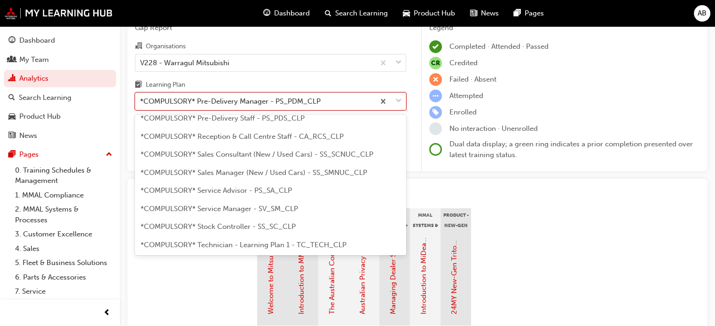
click at [271, 186] on span "*COMPULSORY* Service Advisor - PS_SA_CLP" at bounding box center [215, 190] width 151 height 8
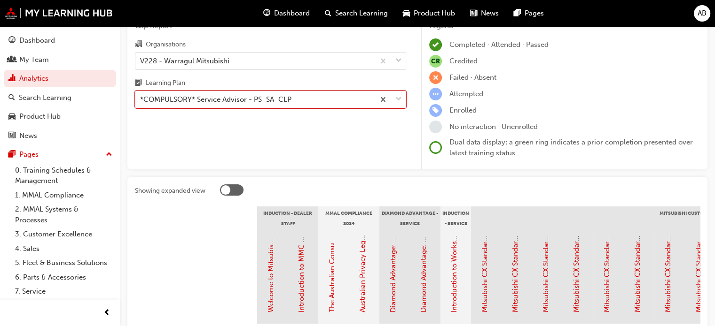
scroll to position [47, 0]
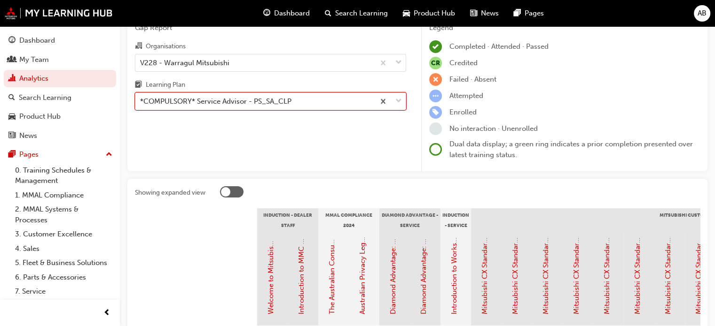
click at [237, 108] on div "*COMPULSORY* Service Advisor - PS_SA_CLP" at bounding box center [254, 101] width 239 height 16
click at [141, 105] on input "Learning Plan option *COMPULSORY* Service Advisor - PS_SA_CLP, selected. 0 resu…" at bounding box center [140, 101] width 1 height 8
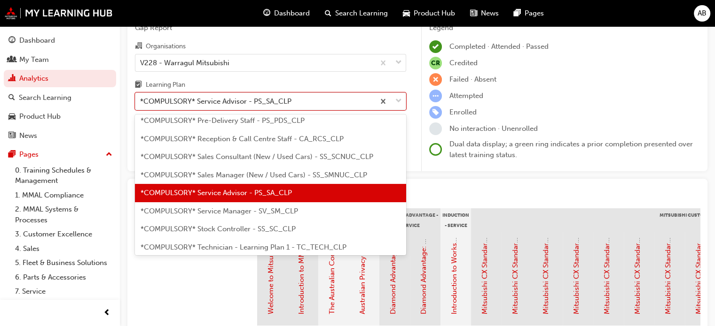
scroll to position [286, 0]
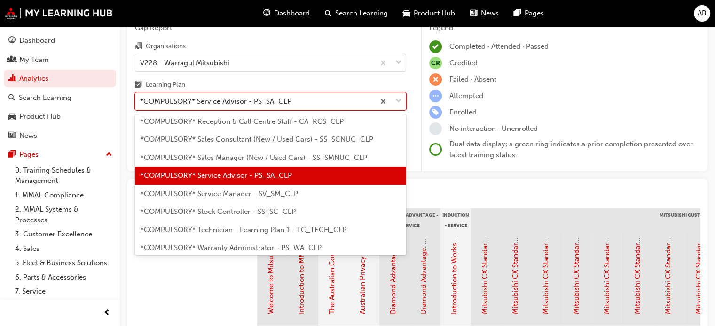
click at [284, 190] on span "*COMPULSORY* Service Manager - SV_SM_CLP" at bounding box center [218, 194] width 157 height 8
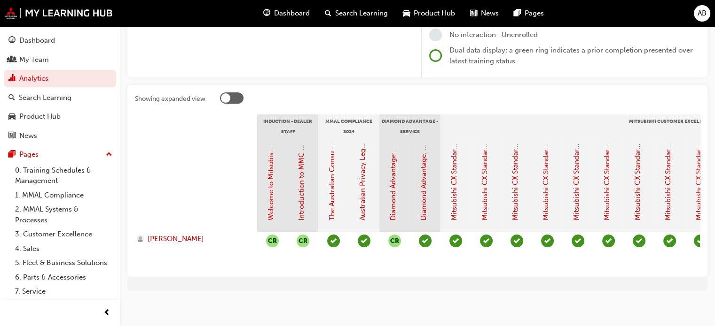
scroll to position [151, 0]
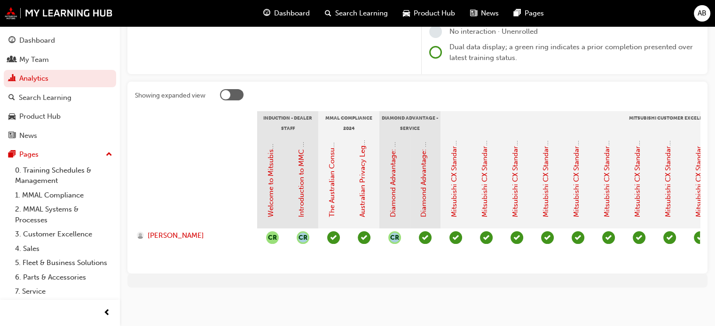
drag, startPoint x: 294, startPoint y: 259, endPoint x: 404, endPoint y: 261, distance: 109.9
click at [404, 261] on section "Induction - Dealer Staff MMAL Compliance 2024 Diamond Advantage - Service Mitsu…" at bounding box center [417, 188] width 565 height 155
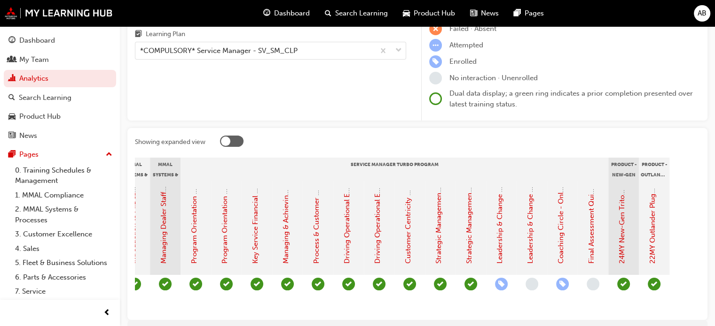
scroll to position [104, 0]
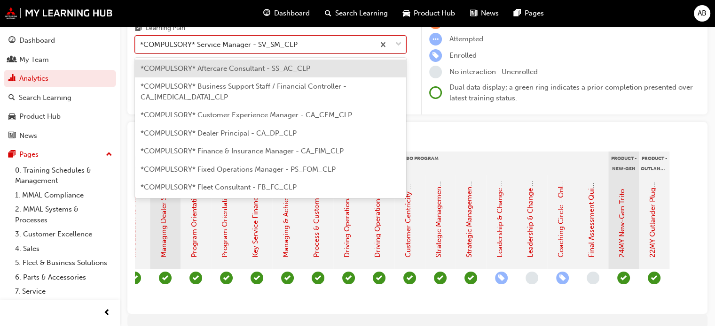
click at [239, 45] on div "*COMPULSORY* Service Manager - SV_SM_CLP" at bounding box center [218, 44] width 157 height 11
click at [141, 45] on input "Learning Plan option *COMPULSORY* Service Manager - SV_SM_CLP, selected. option…" at bounding box center [140, 44] width 1 height 8
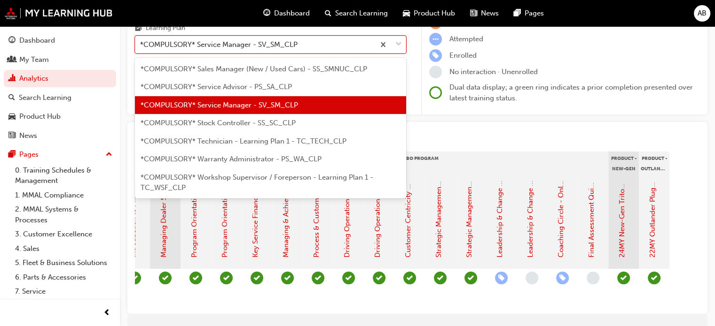
scroll to position [323, 0]
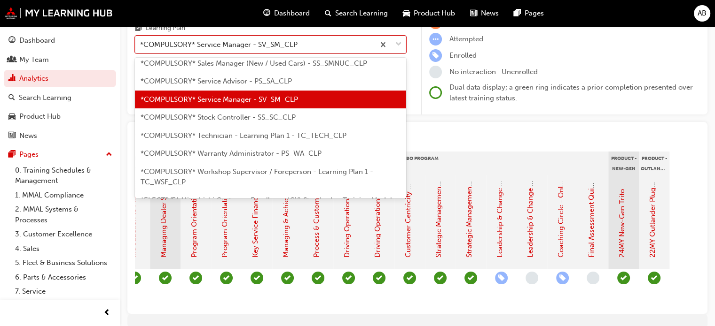
click at [324, 132] on span "*COMPULSORY* Technician - Learning Plan 1 - TC_TECH_CLP" at bounding box center [243, 136] width 206 height 8
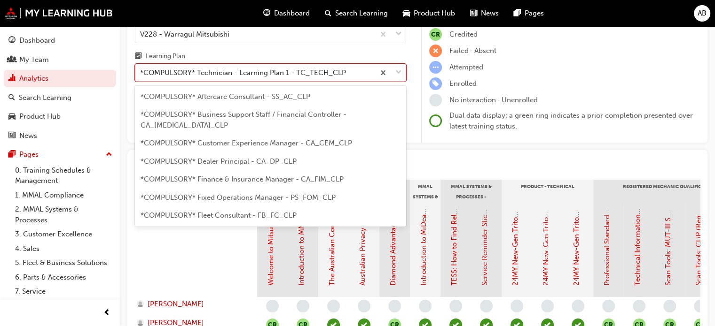
scroll to position [265, 0]
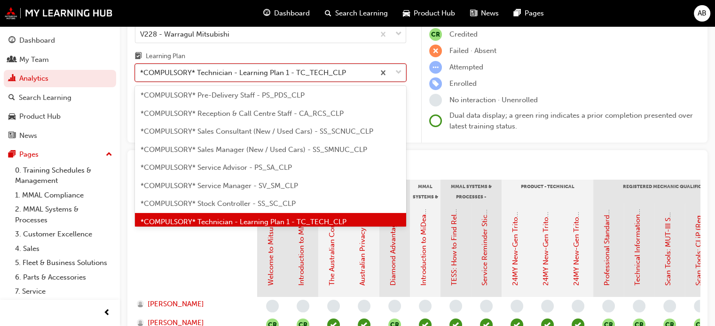
click at [293, 75] on div "*COMPULSORY* Technician - Learning Plan 1 - TC_TECH_CLP" at bounding box center [243, 73] width 206 height 11
click at [141, 75] on input "Learning Plan option *COMPULSORY* Technician - Learning Plan 1 - TC_TECH_CLP, s…" at bounding box center [140, 73] width 1 height 8
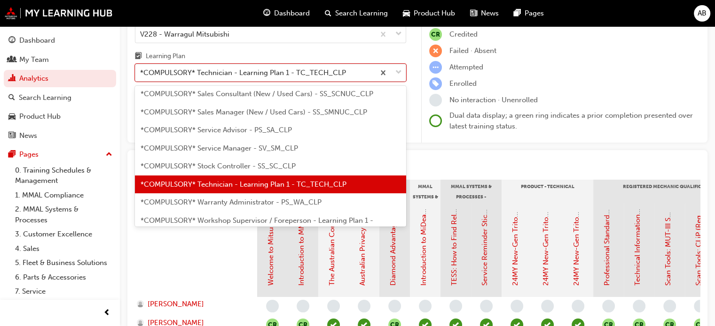
scroll to position [321, 0]
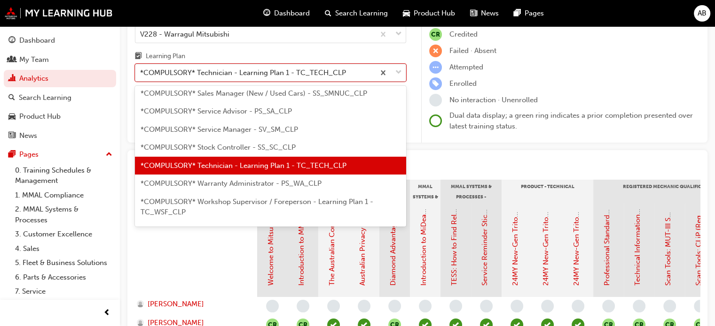
click at [334, 198] on div "*COMPULSORY* Workshop Supervisor / Foreperson - Learning Plan 1 - TC_WSF_CLP" at bounding box center [270, 207] width 271 height 29
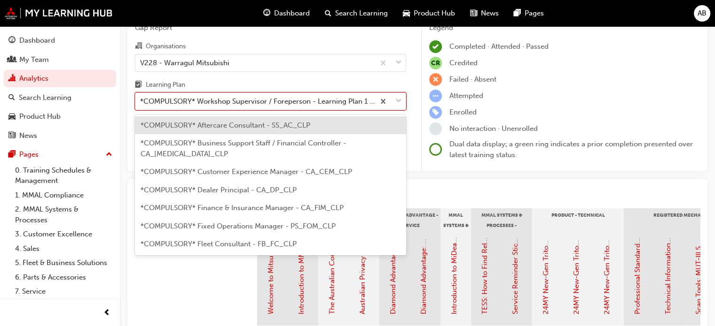
scroll to position [315, 0]
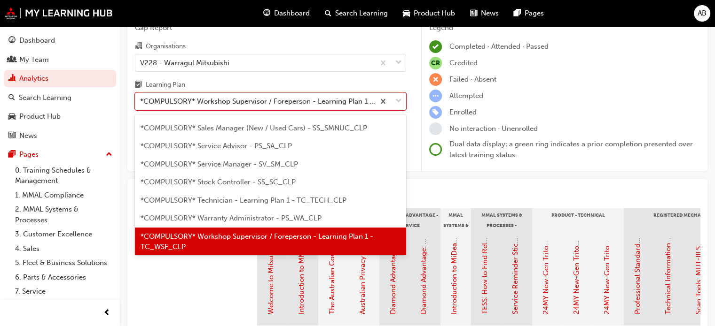
click at [265, 107] on div "*COMPULSORY* Workshop Supervisor / Foreperson - Learning Plan 1 - TC_WSF_CLP" at bounding box center [257, 101] width 235 height 11
click at [141, 105] on input "Learning Plan option *COMPULSORY* Workshop Supervisor / Foreperson - Learning P…" at bounding box center [140, 101] width 1 height 8
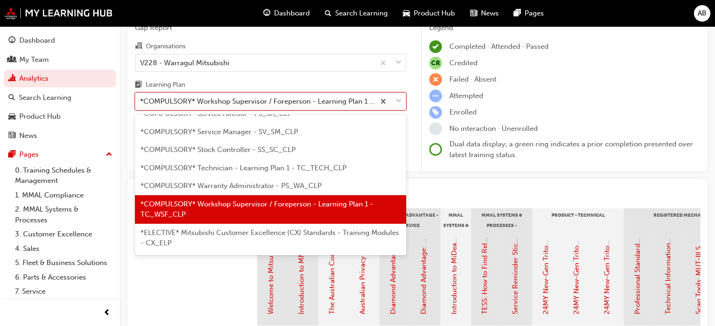
scroll to position [362, 0]
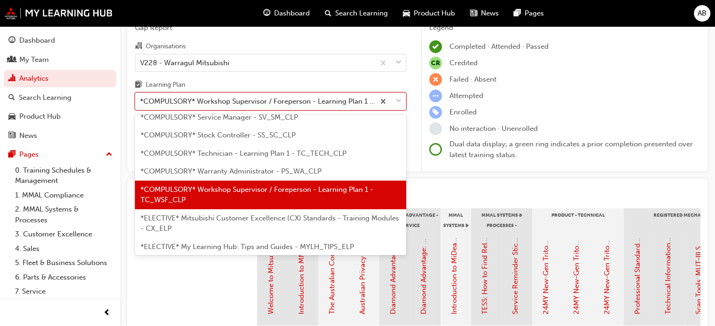
click at [265, 216] on div "*ELECTIVE* Mitsubishi Customer Excellence (CX) Standards - Training Modules - C…" at bounding box center [270, 224] width 271 height 29
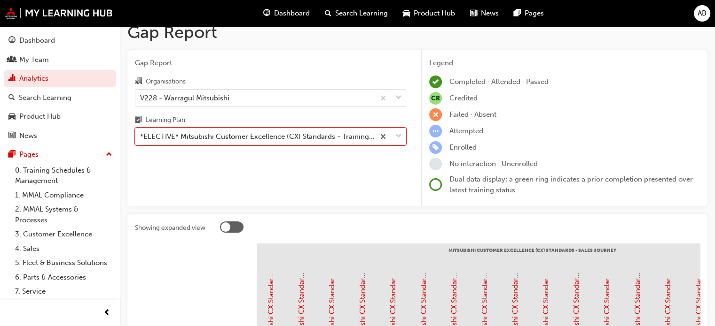
scroll to position [10, 0]
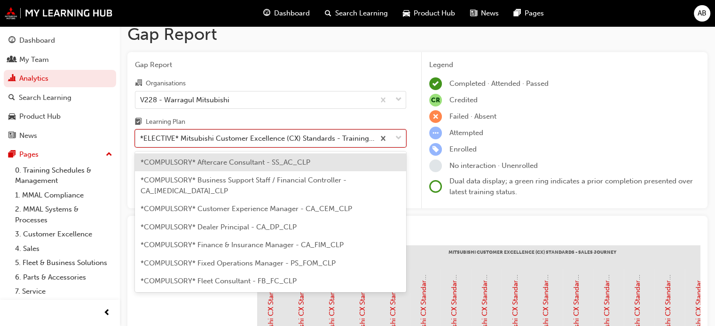
click at [267, 140] on div "*ELECTIVE* Mitsubishi Customer Excellence (CX) Standards - Training Modules - C…" at bounding box center [257, 138] width 235 height 11
click at [141, 140] on input "Learning Plan option *ELECTIVE* Mitsubishi Customer Excellence (CX) Standards -…" at bounding box center [140, 138] width 1 height 8
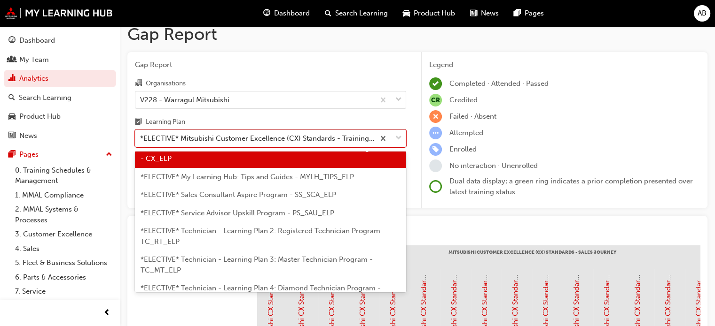
scroll to position [485, 0]
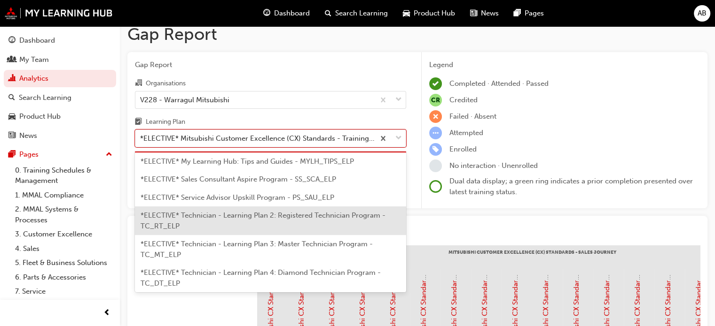
click at [289, 215] on div "*ELECTIVE* Technician - Learning Plan 2: Registered Technician Program - TC_RT_…" at bounding box center [270, 221] width 271 height 29
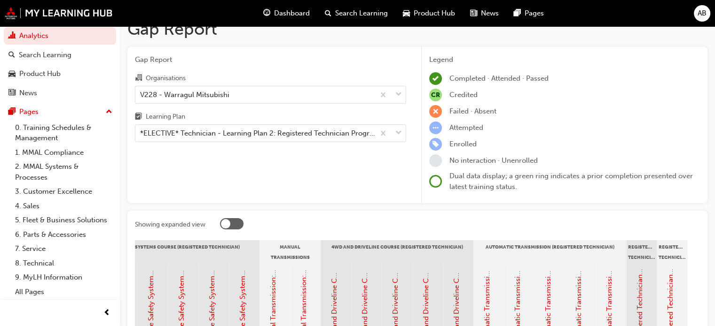
scroll to position [0, 0]
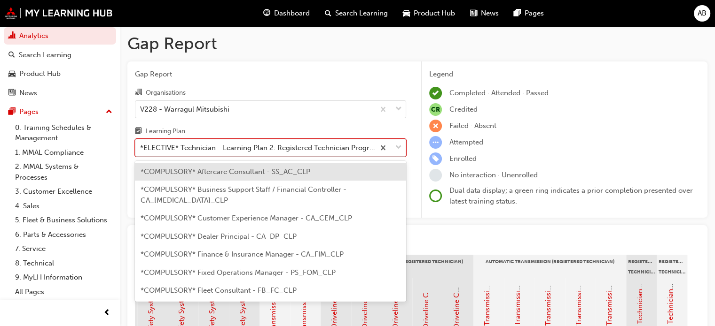
click at [276, 154] on div "*ELECTIVE* Technician - Learning Plan 2: Registered Technician Program - TC_RT_…" at bounding box center [254, 148] width 239 height 16
click at [141, 152] on input "Learning Plan option *ELECTIVE* Technician - Learning Plan 2: Registered Techni…" at bounding box center [140, 148] width 1 height 8
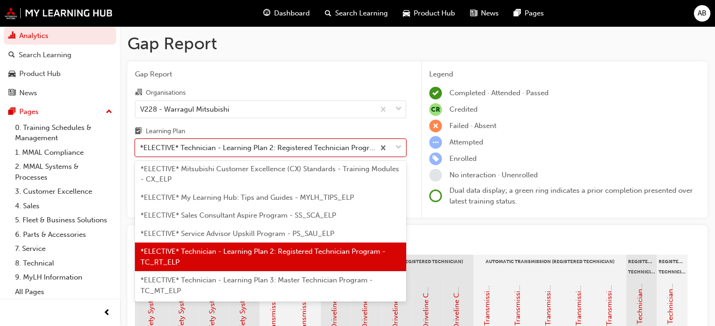
scroll to position [474, 0]
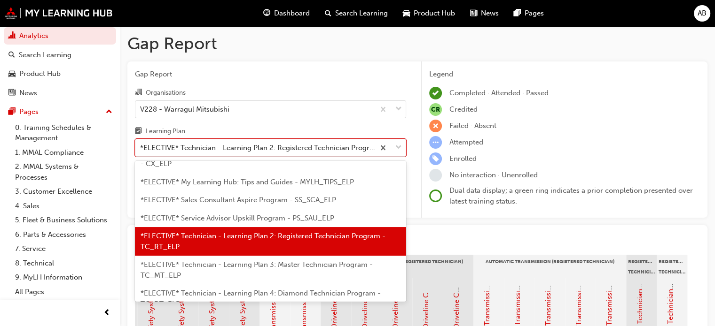
click at [267, 261] on span "*ELECTIVE* Technician - Learning Plan 3: Master Technician Program - TC_MT_ELP" at bounding box center [256, 270] width 232 height 19
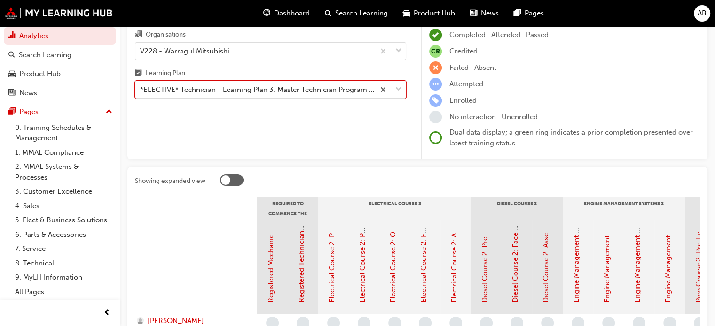
scroll to position [47, 0]
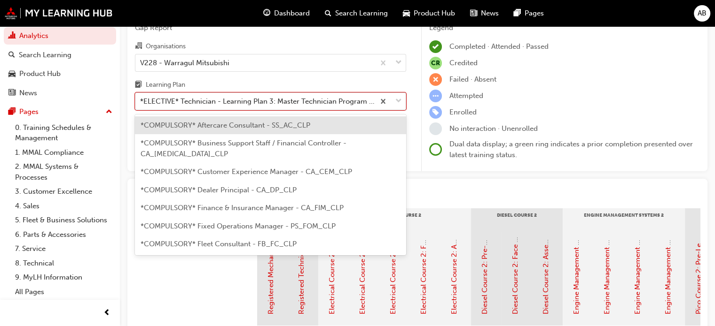
click at [360, 104] on div "*ELECTIVE* Technician - Learning Plan 3: Master Technician Program - TC_MT_ELP" at bounding box center [257, 101] width 235 height 11
click at [141, 104] on input "Learning Plan option *ELECTIVE* Technician - Learning Plan 3: Master Technician…" at bounding box center [140, 101] width 1 height 8
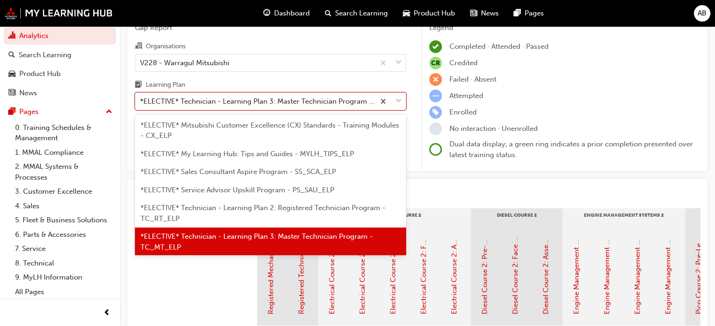
scroll to position [502, 0]
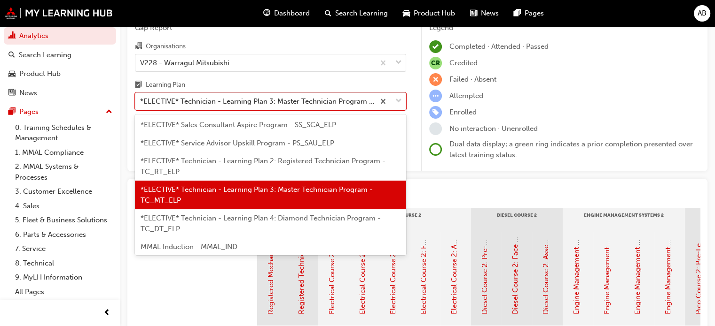
click at [312, 214] on span "*ELECTIVE* Technician - Learning Plan 4: Diamond Technician Program - TC_DT_ELP" at bounding box center [260, 223] width 240 height 19
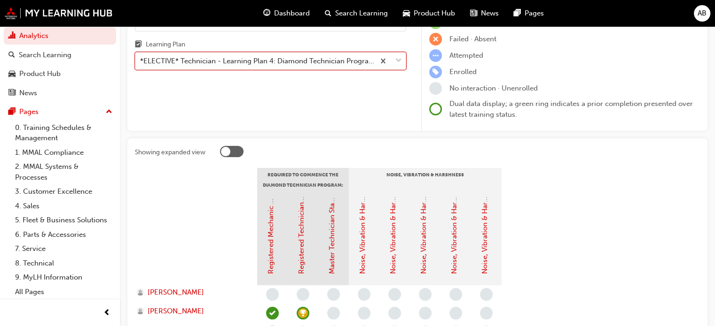
scroll to position [47, 0]
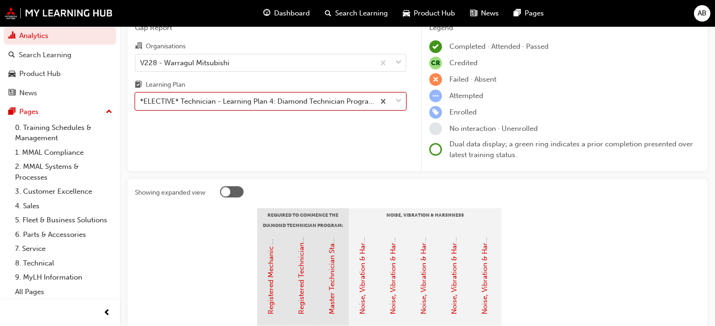
click at [287, 106] on div "*ELECTIVE* Technician - Learning Plan 4: Diamond Technician Program - TC_DT_ELP" at bounding box center [257, 101] width 235 height 11
click at [141, 105] on input "Learning Plan option *ELECTIVE* Technician - Learning Plan 4: Diamond Technicia…" at bounding box center [140, 101] width 1 height 8
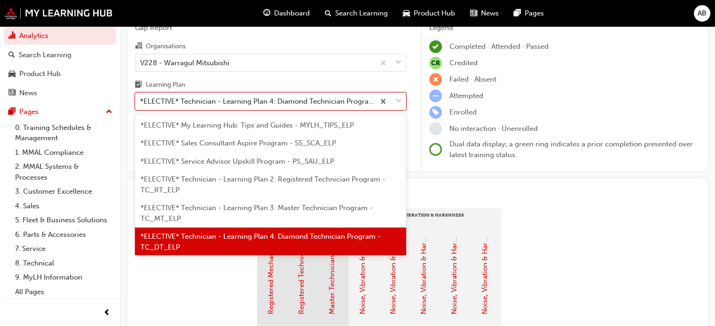
scroll to position [513, 0]
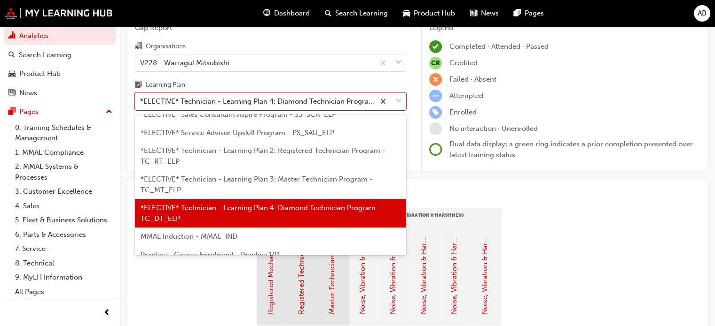
click at [201, 251] on span "Practice - Course Enrolment - Practice 101" at bounding box center [209, 255] width 139 height 8
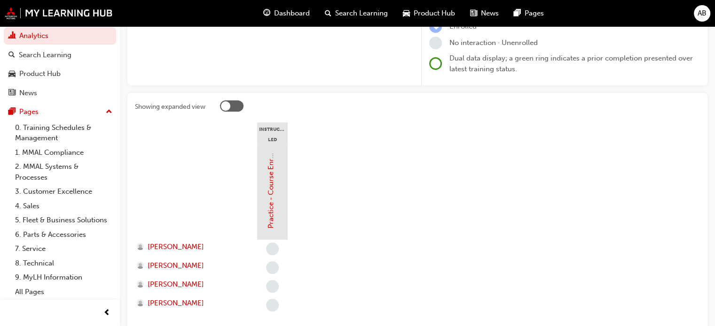
scroll to position [188, 0]
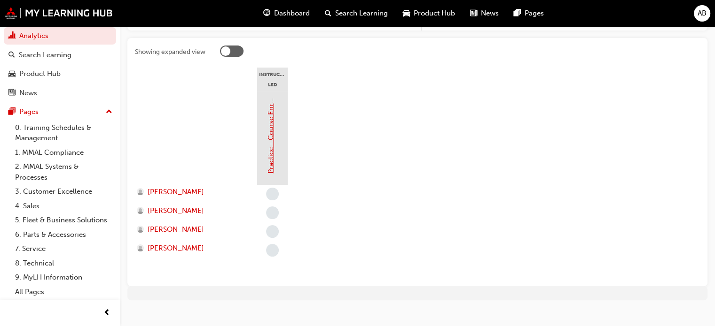
click at [271, 154] on link "Practice - Course Enrolment" at bounding box center [270, 127] width 8 height 93
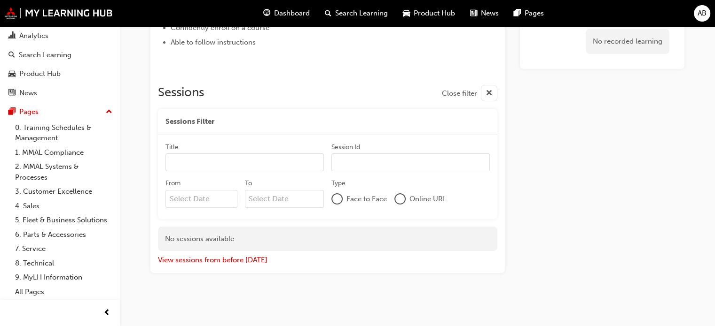
scroll to position [60, 0]
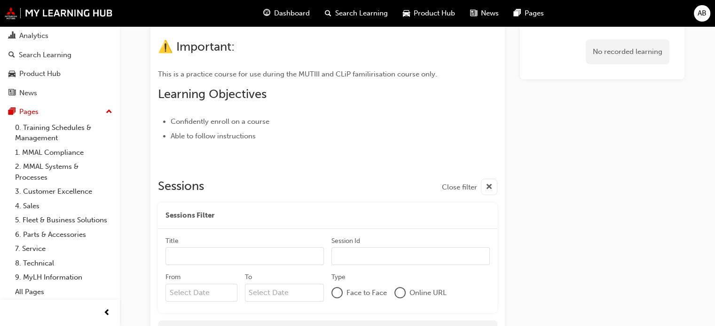
click at [486, 184] on span "cross-icon" at bounding box center [488, 188] width 7 height 12
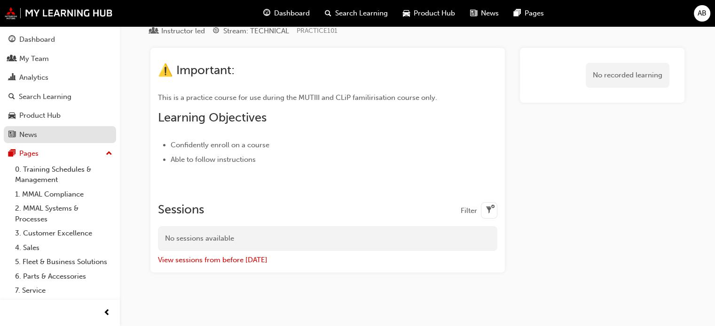
scroll to position [0, 0]
